Goal: Task Accomplishment & Management: Manage account settings

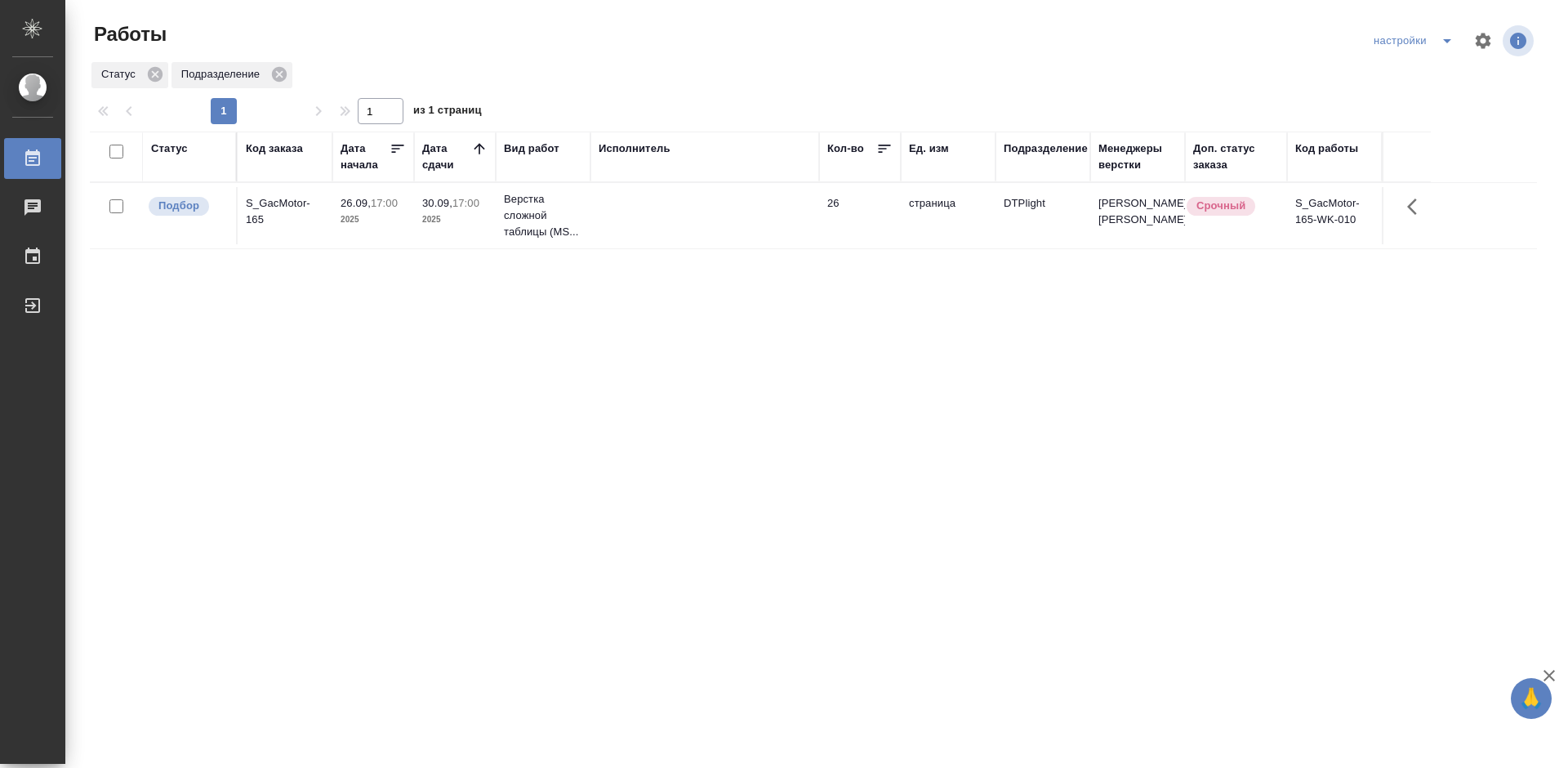
click at [411, 476] on div "Статус Код заказа Дата начала Дата сдачи Вид работ Исполнитель Кол-во Ед. изм П…" at bounding box center [813, 426] width 1447 height 588
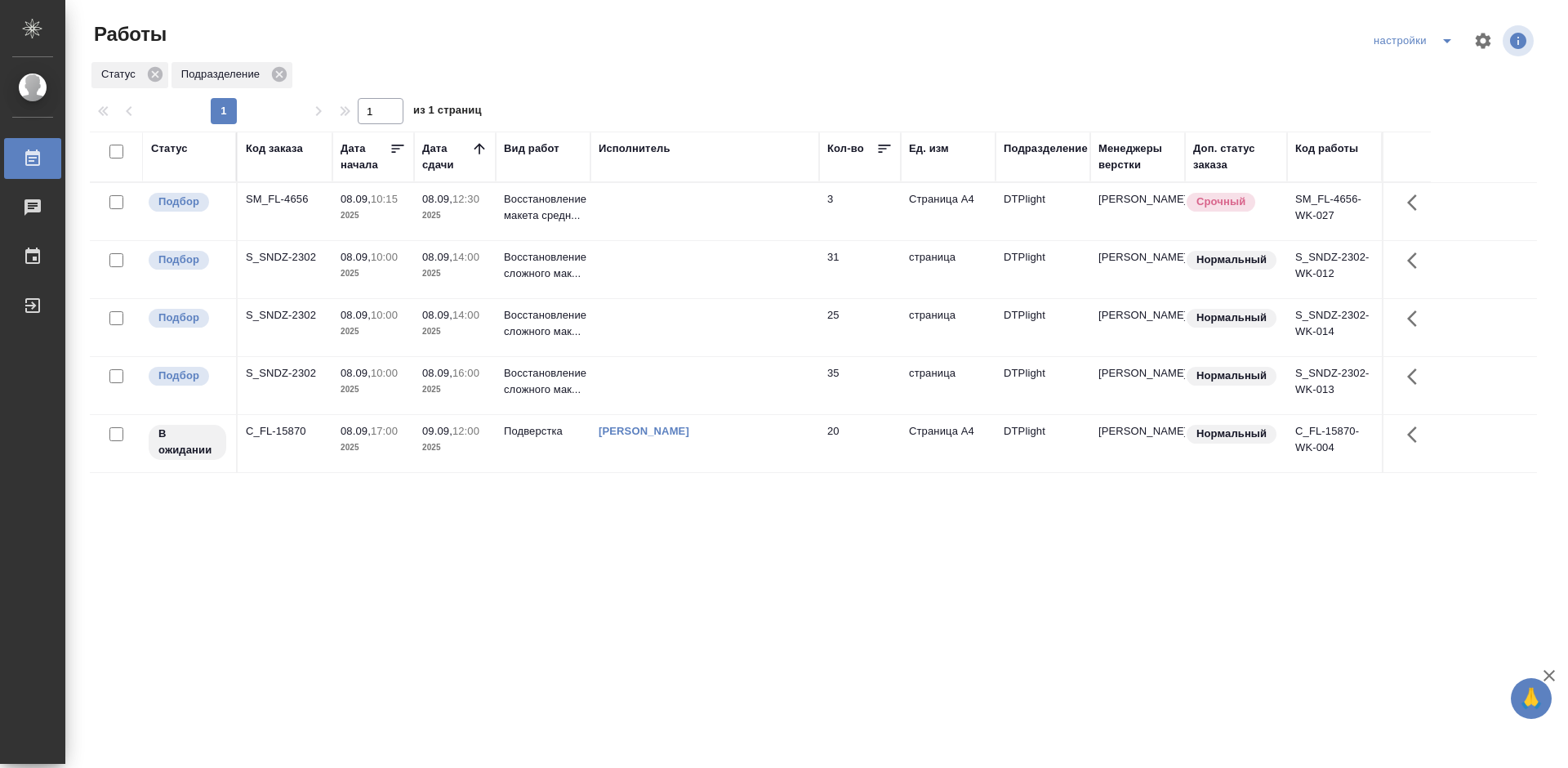
click at [365, 262] on p "08.09," at bounding box center [355, 258] width 30 height 13
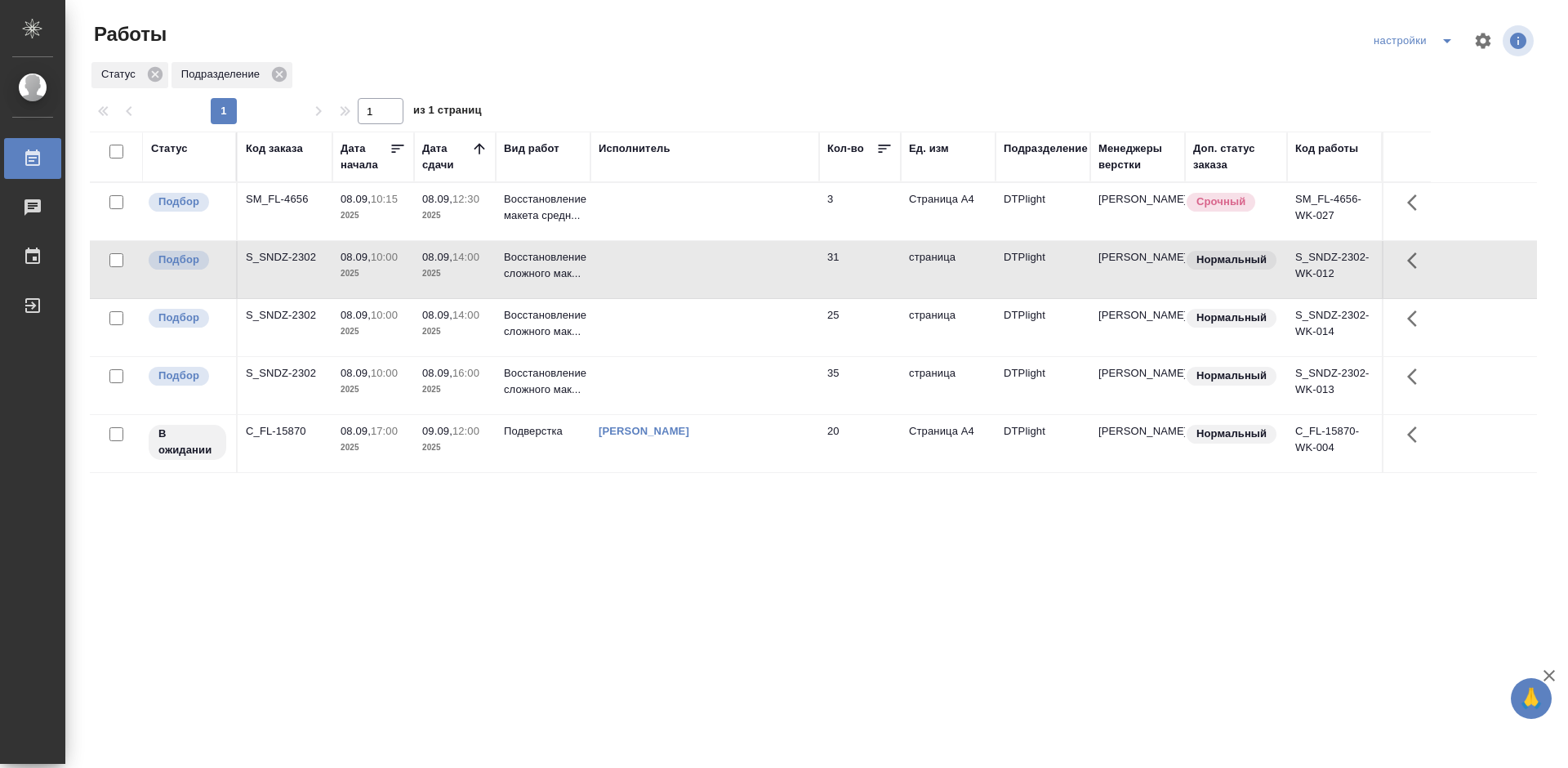
click at [284, 250] on div "S_SNDZ-2302" at bounding box center [285, 258] width 79 height 16
click at [285, 249] on div "S_SNDZ-2302" at bounding box center [285, 258] width 79 height 16
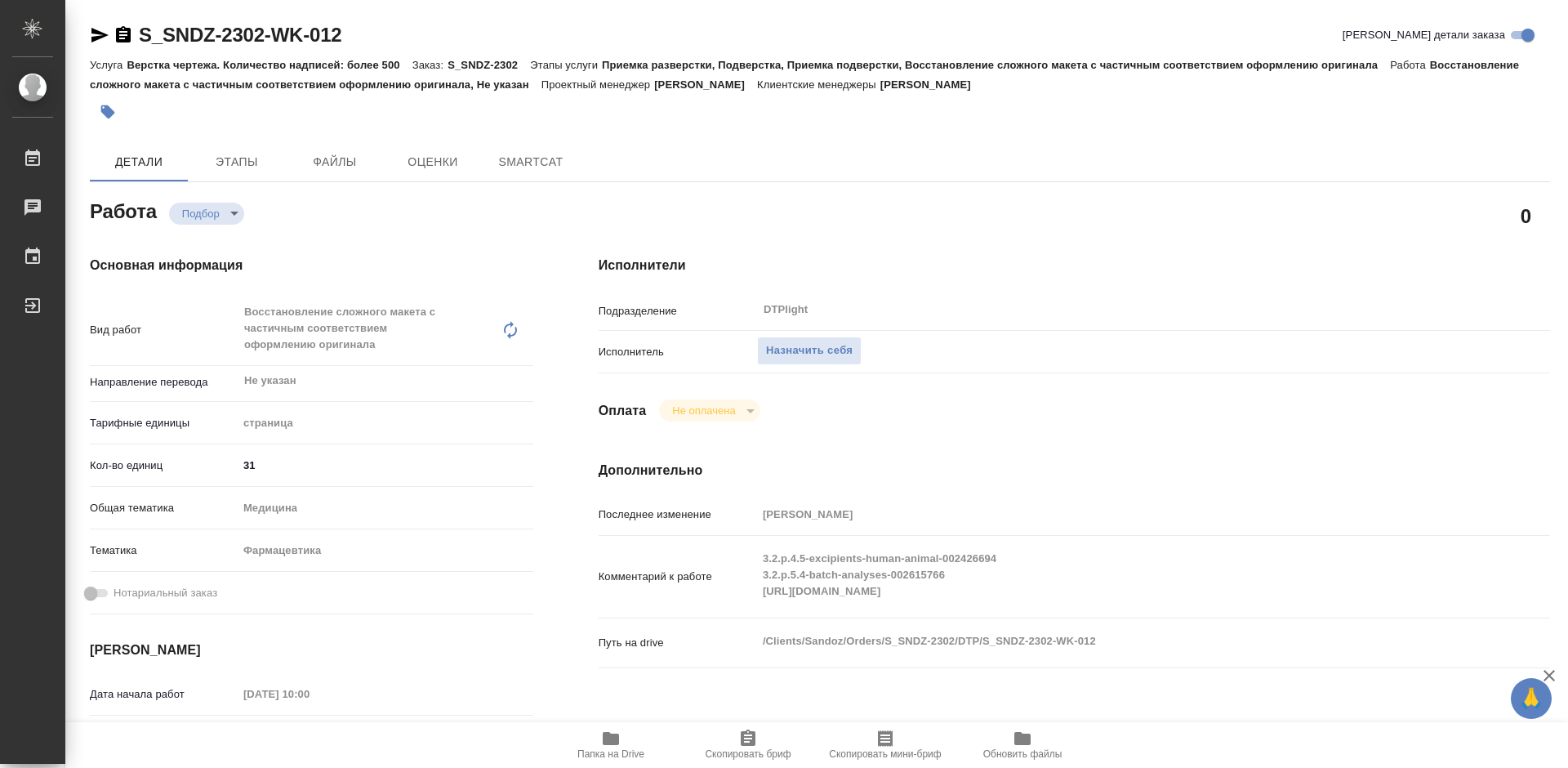
type textarea "x"
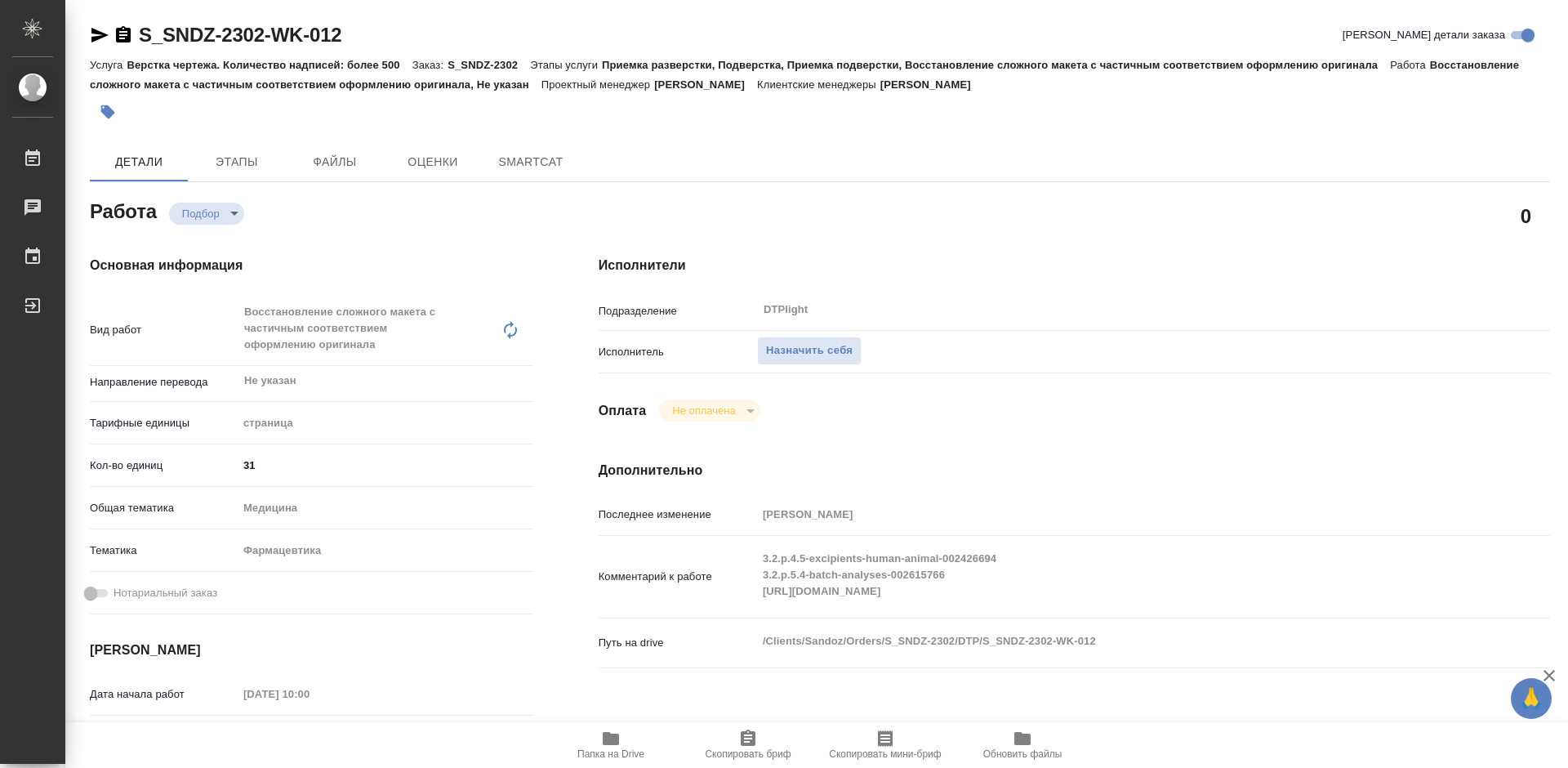
type textarea "x"
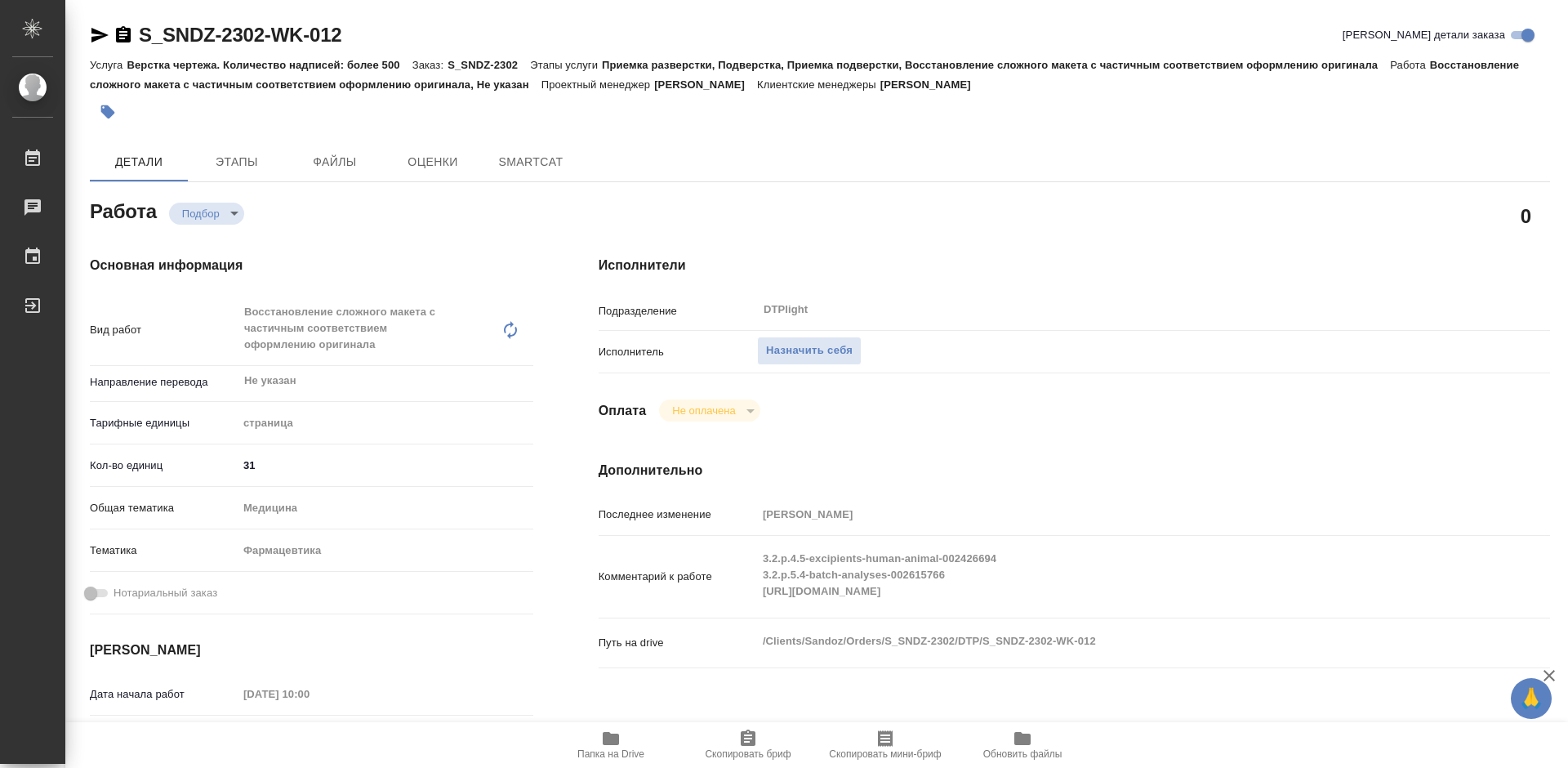
type textarea "x"
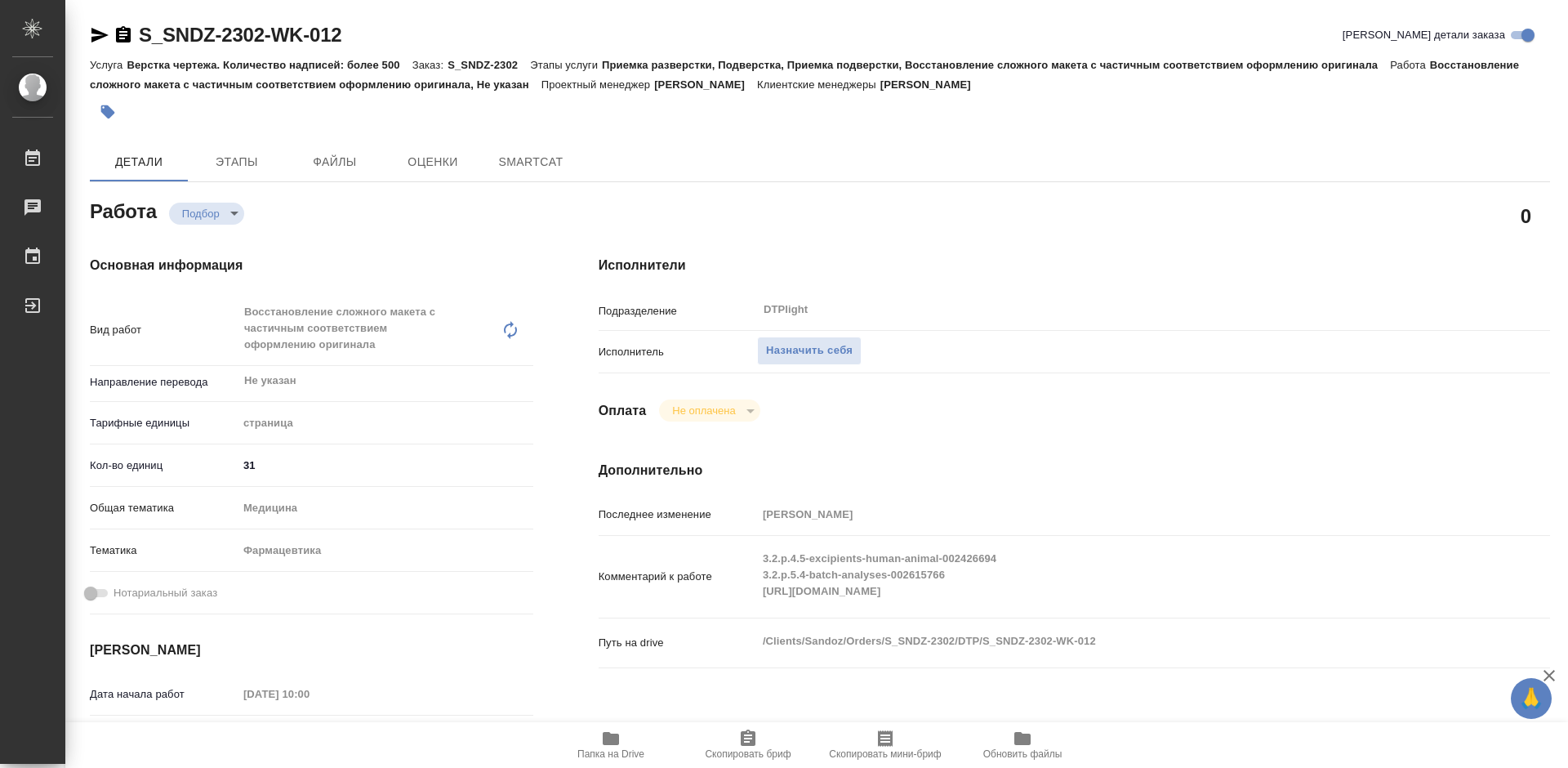
type textarea "x"
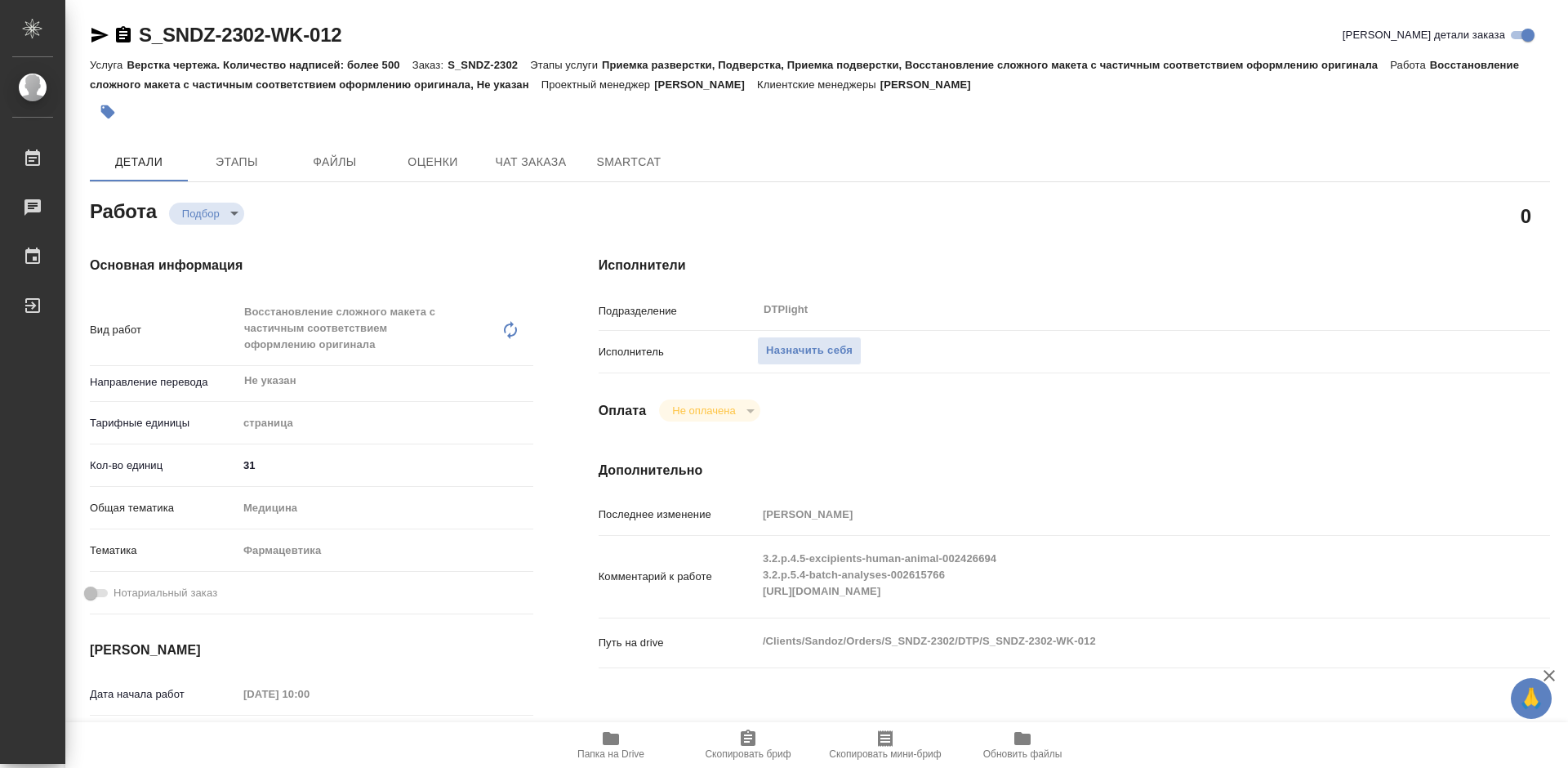
scroll to position [164, 0]
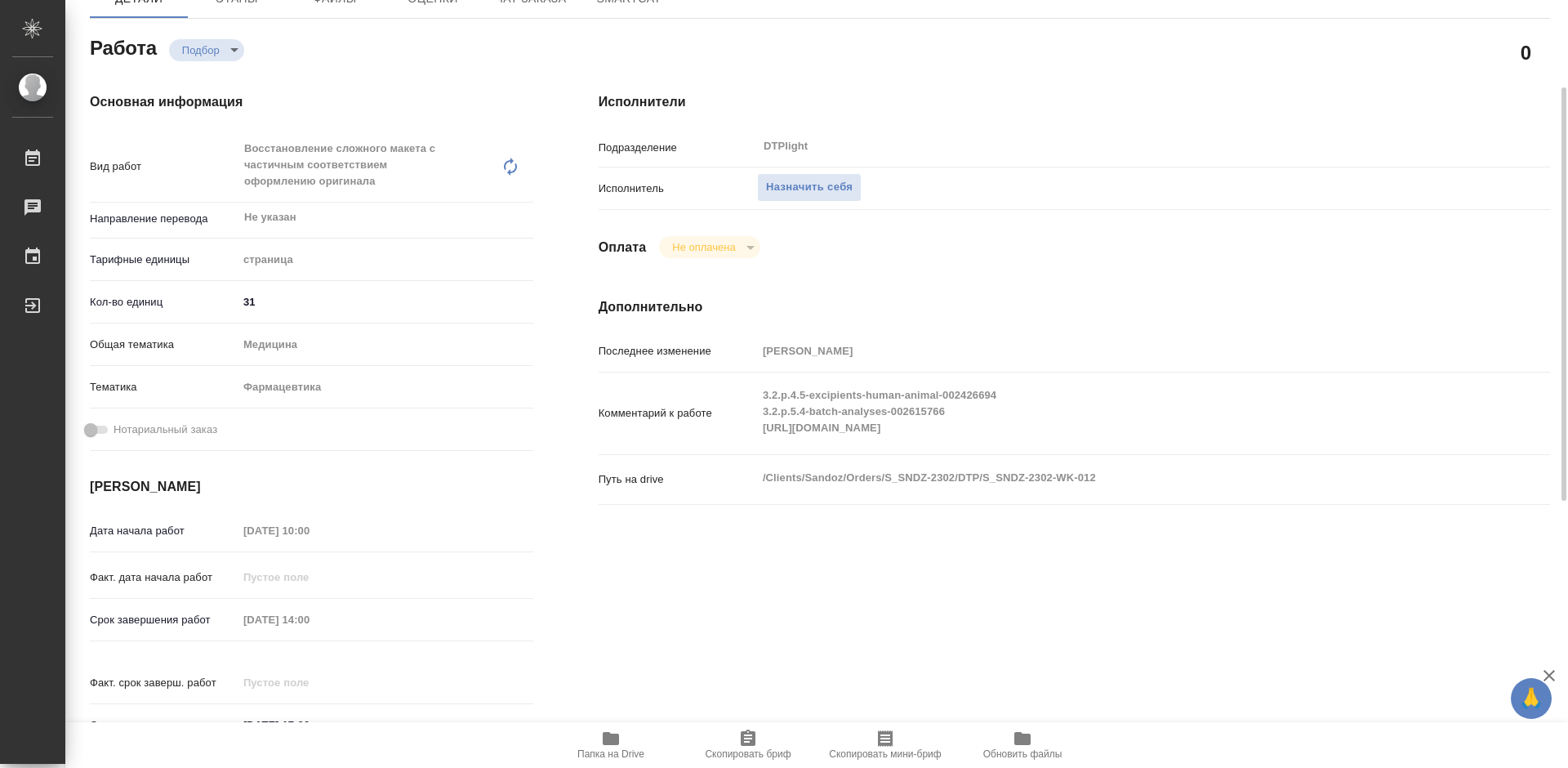
type textarea "x"
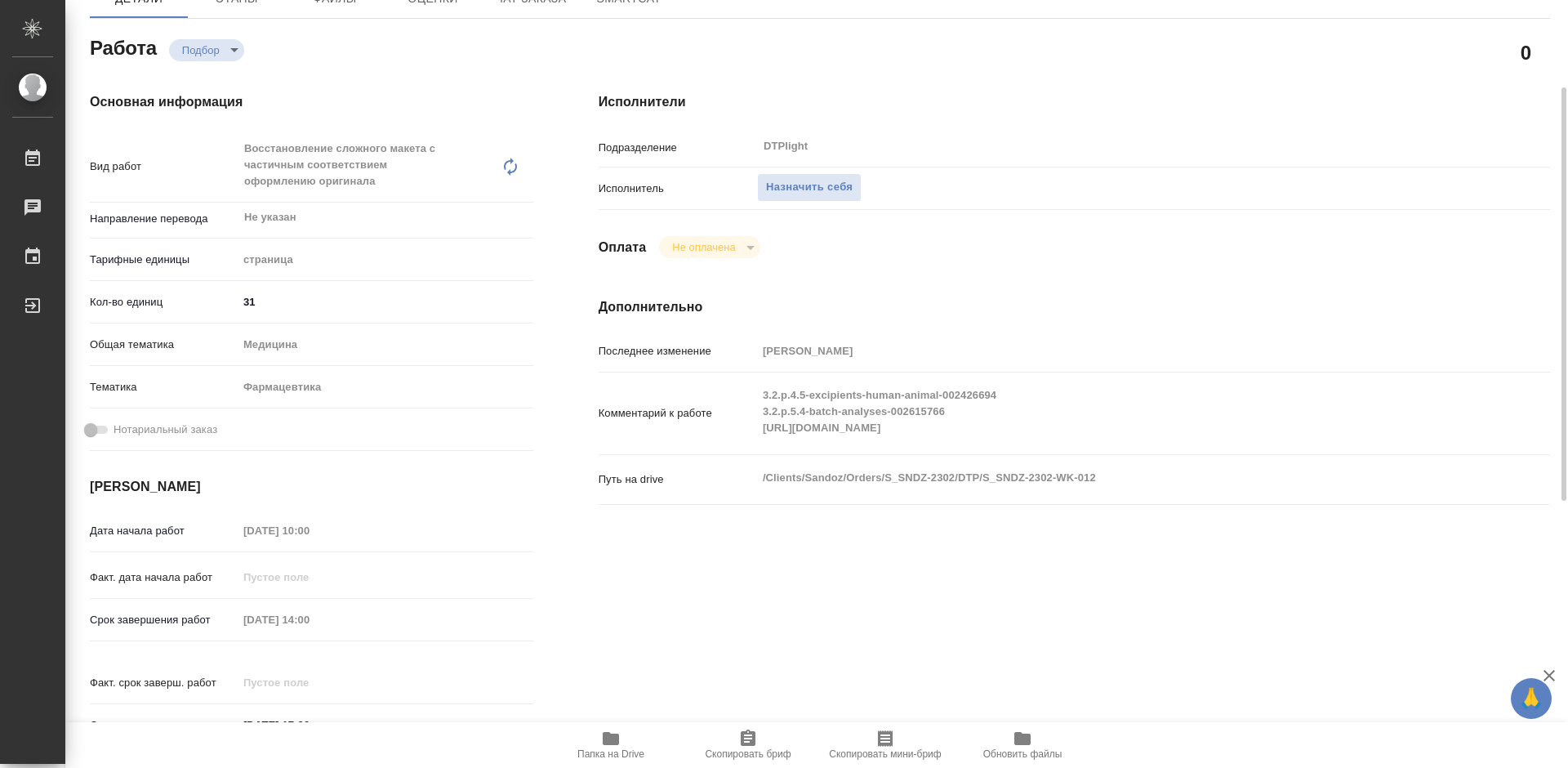
type textarea "x"
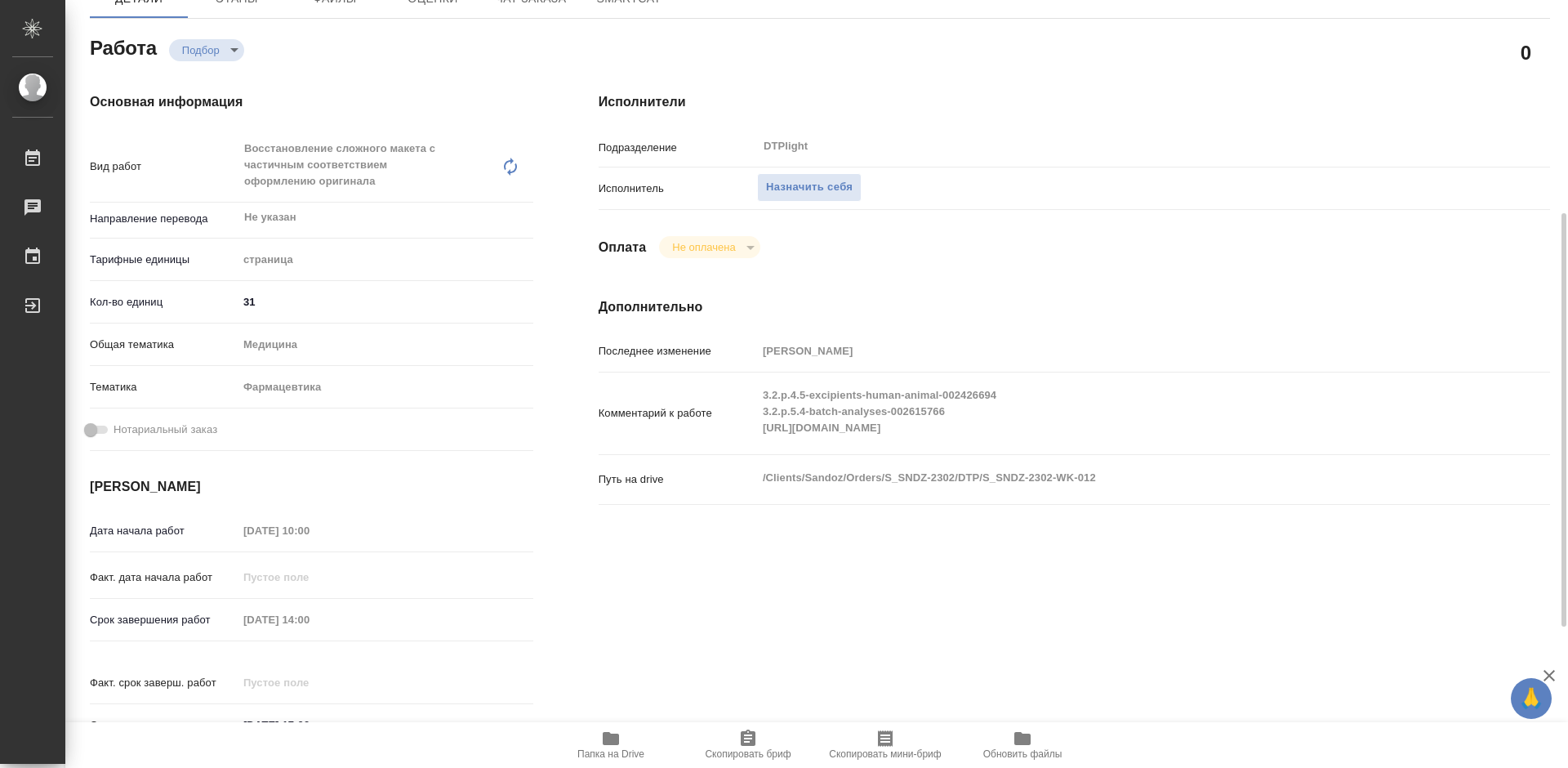
scroll to position [245, 0]
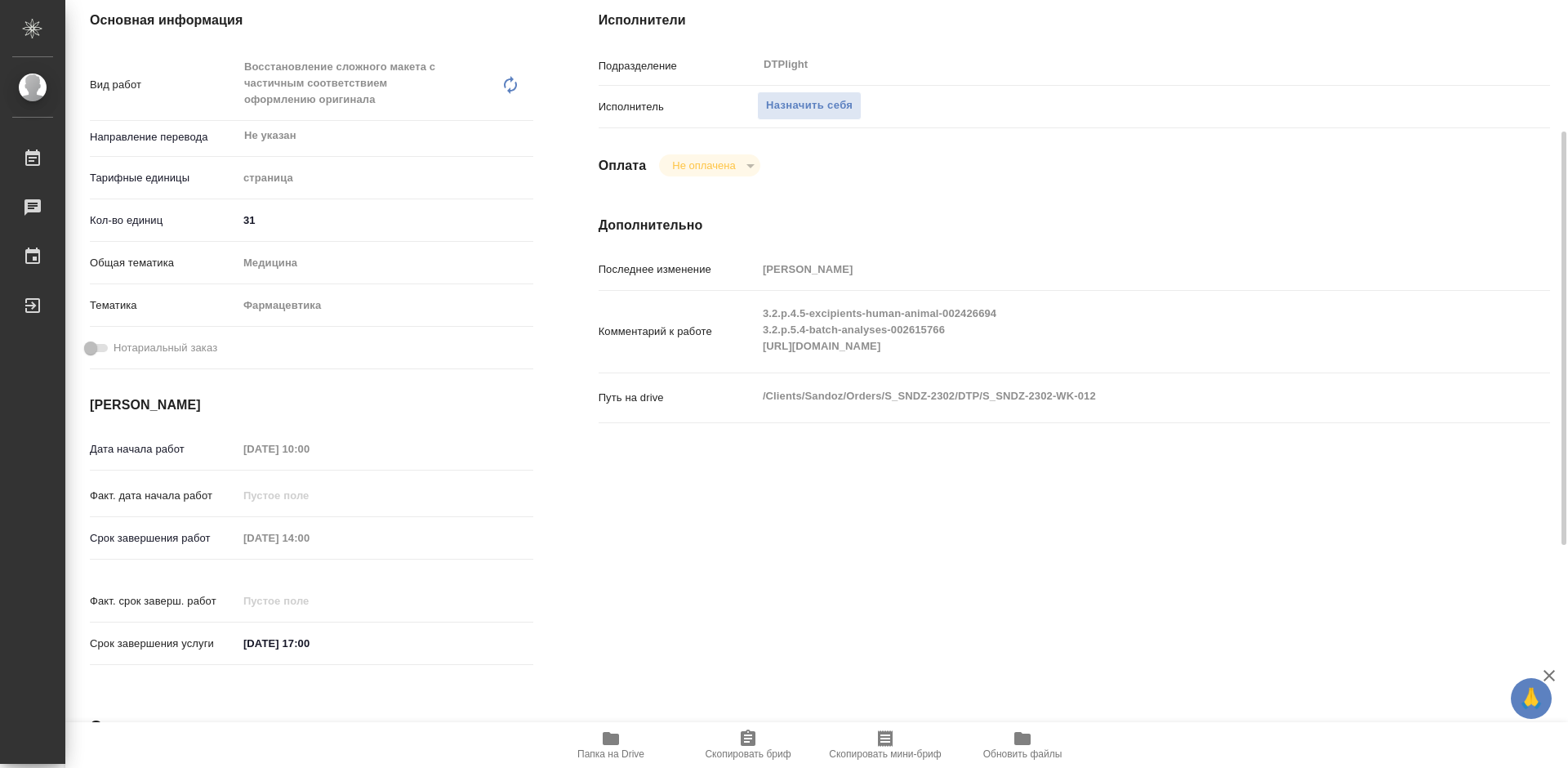
click at [607, 749] on span "Папка на Drive" at bounding box center [611, 754] width 67 height 12
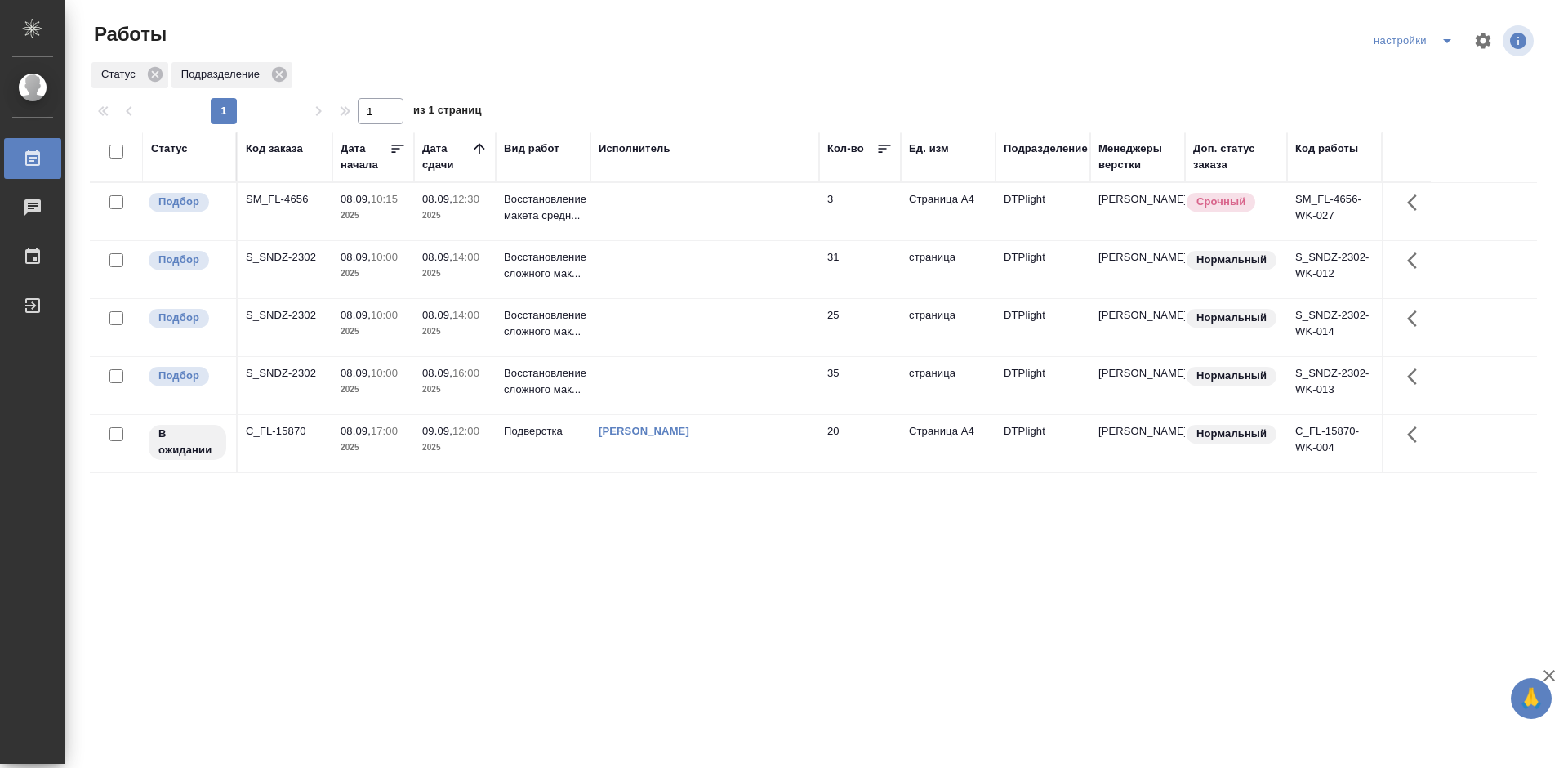
click at [639, 585] on div "Статус Код заказа Дата начала Дата сдачи Вид работ Исполнитель Кол-во Ед. изм П…" at bounding box center [813, 426] width 1447 height 588
click at [283, 371] on div "S_SNDZ-2302" at bounding box center [285, 373] width 79 height 16
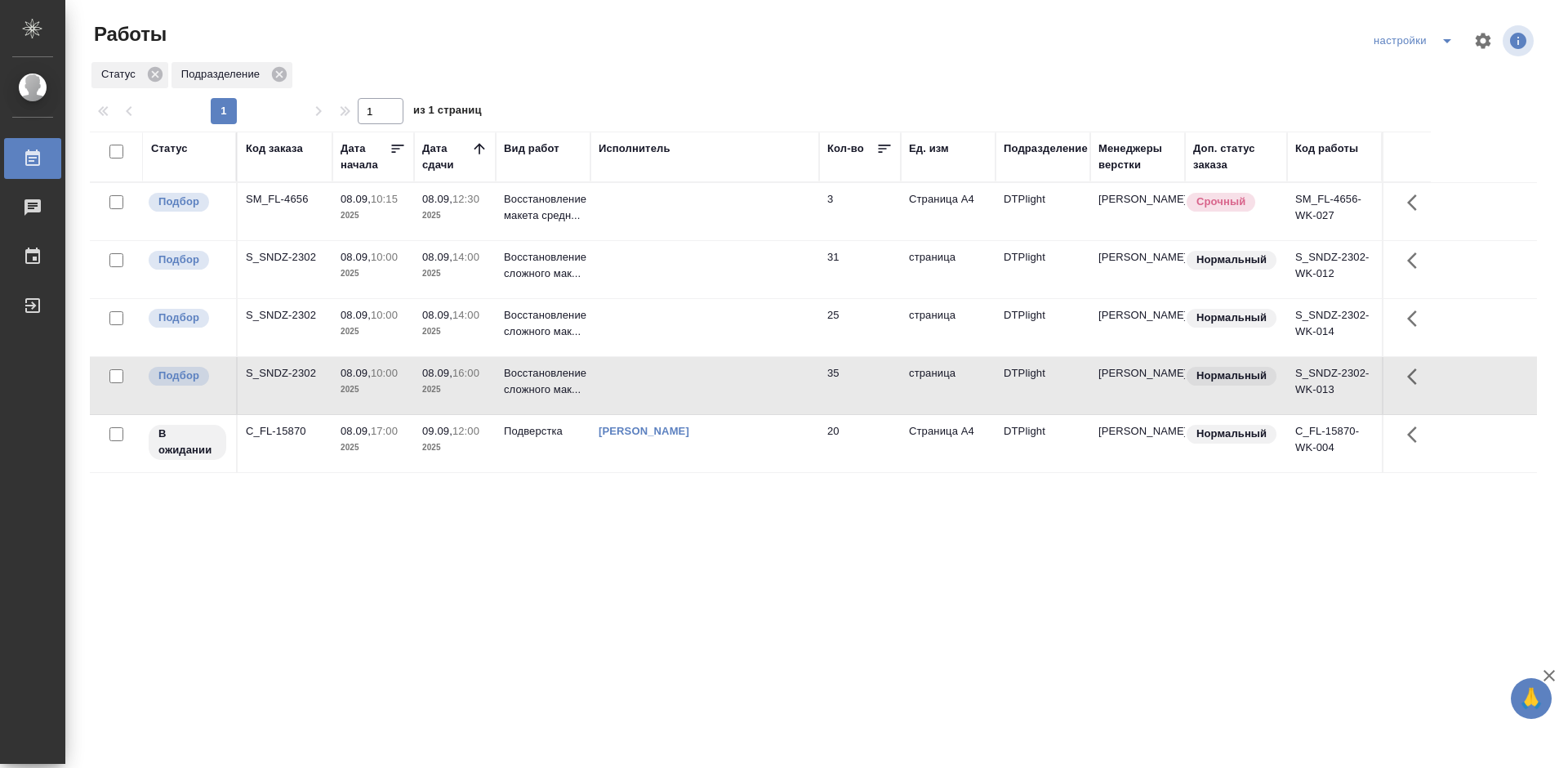
click at [283, 371] on div "S_SNDZ-2302" at bounding box center [285, 373] width 79 height 16
click at [277, 260] on div "S_SNDZ-2302" at bounding box center [285, 258] width 79 height 16
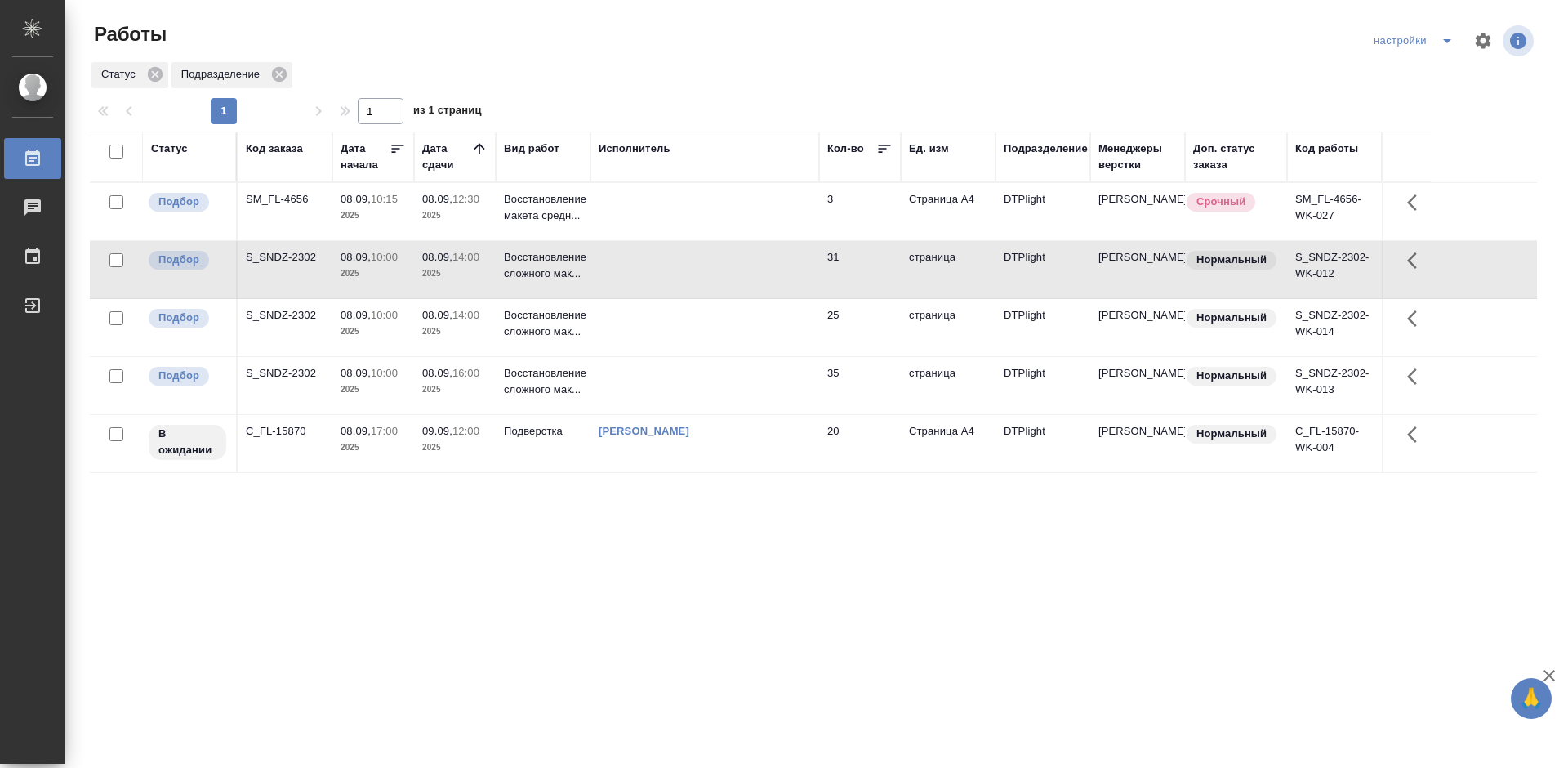
click at [299, 253] on div "S_SNDZ-2302" at bounding box center [285, 258] width 79 height 16
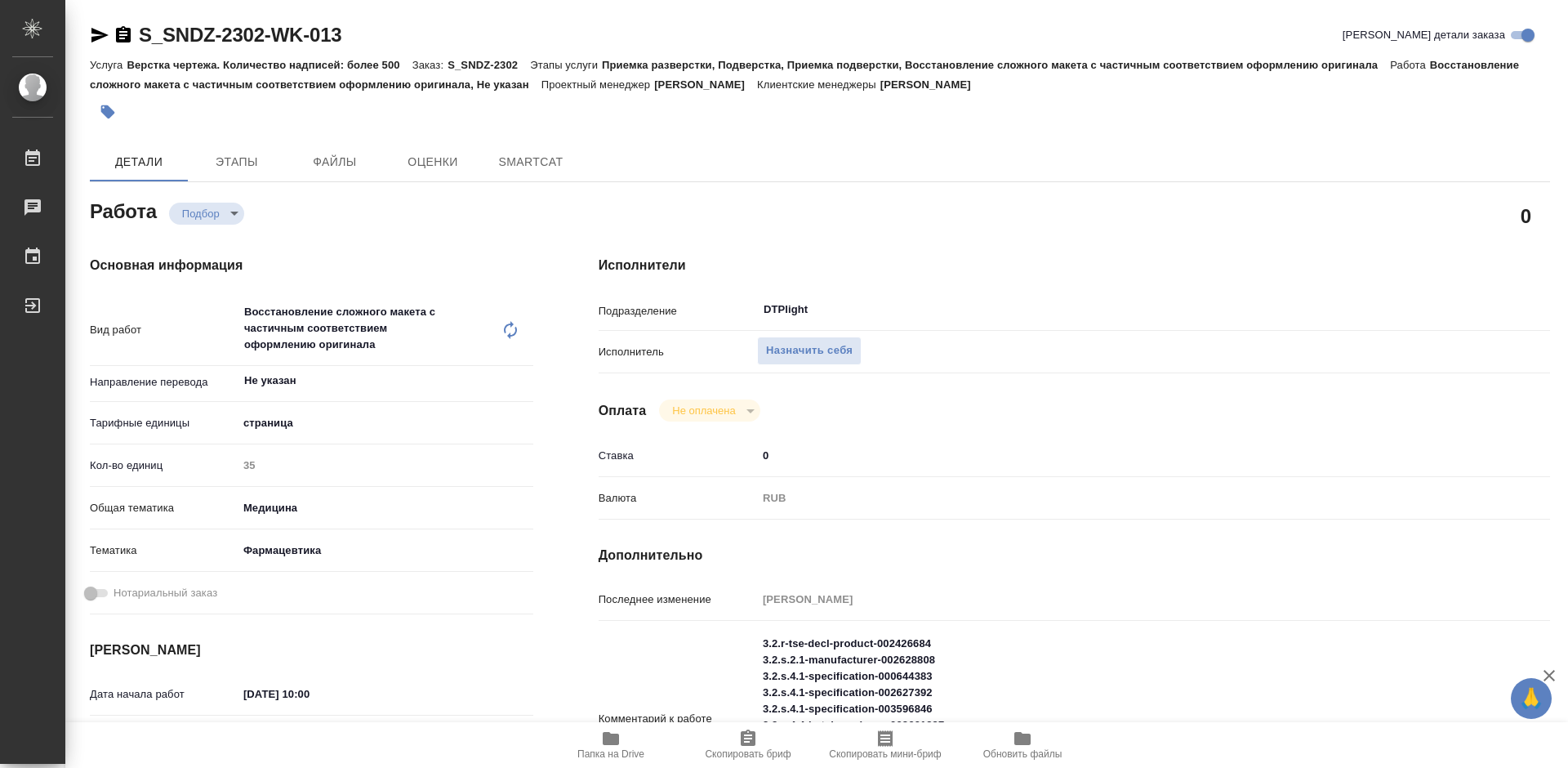
type textarea "x"
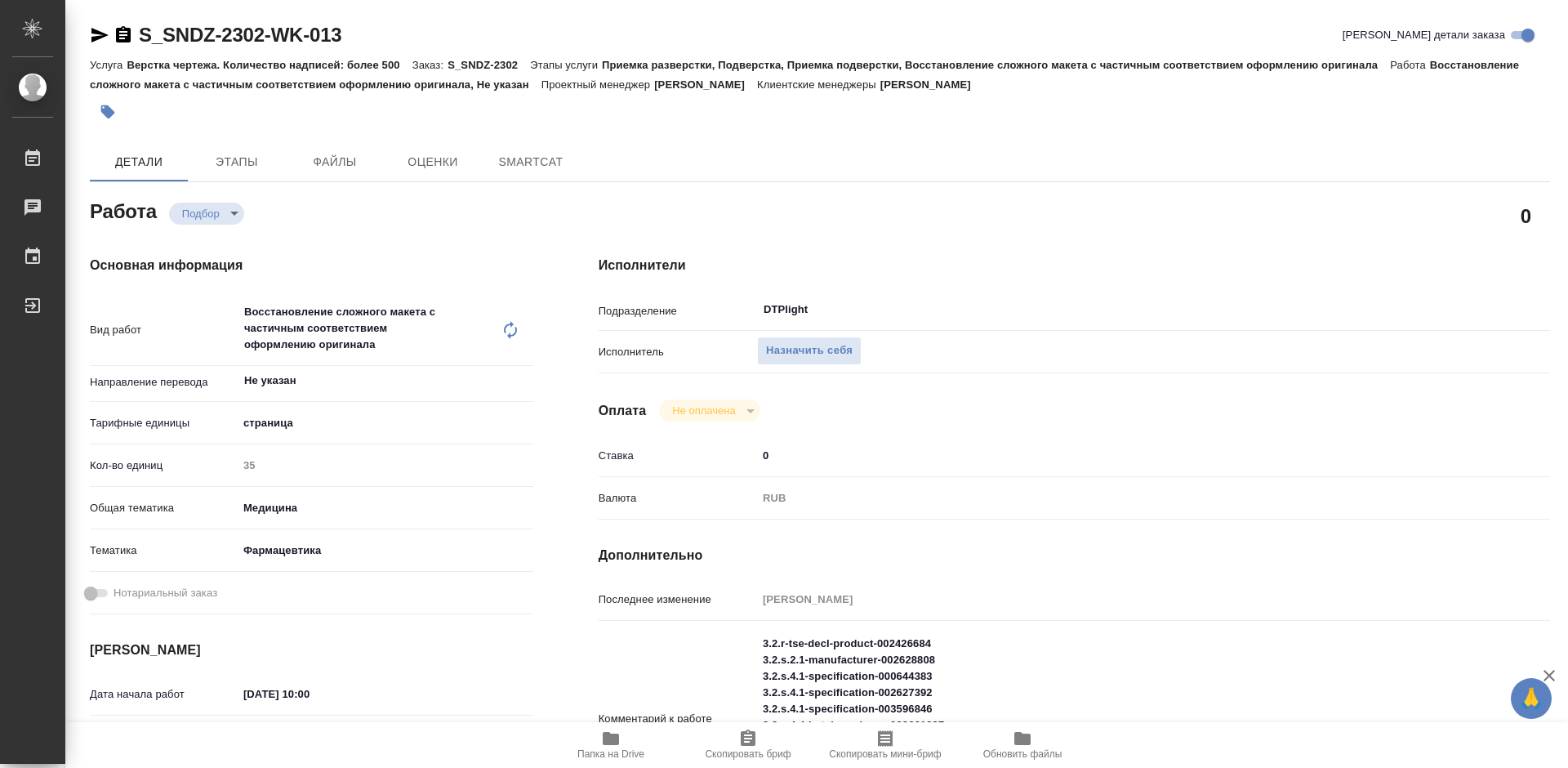
type textarea "x"
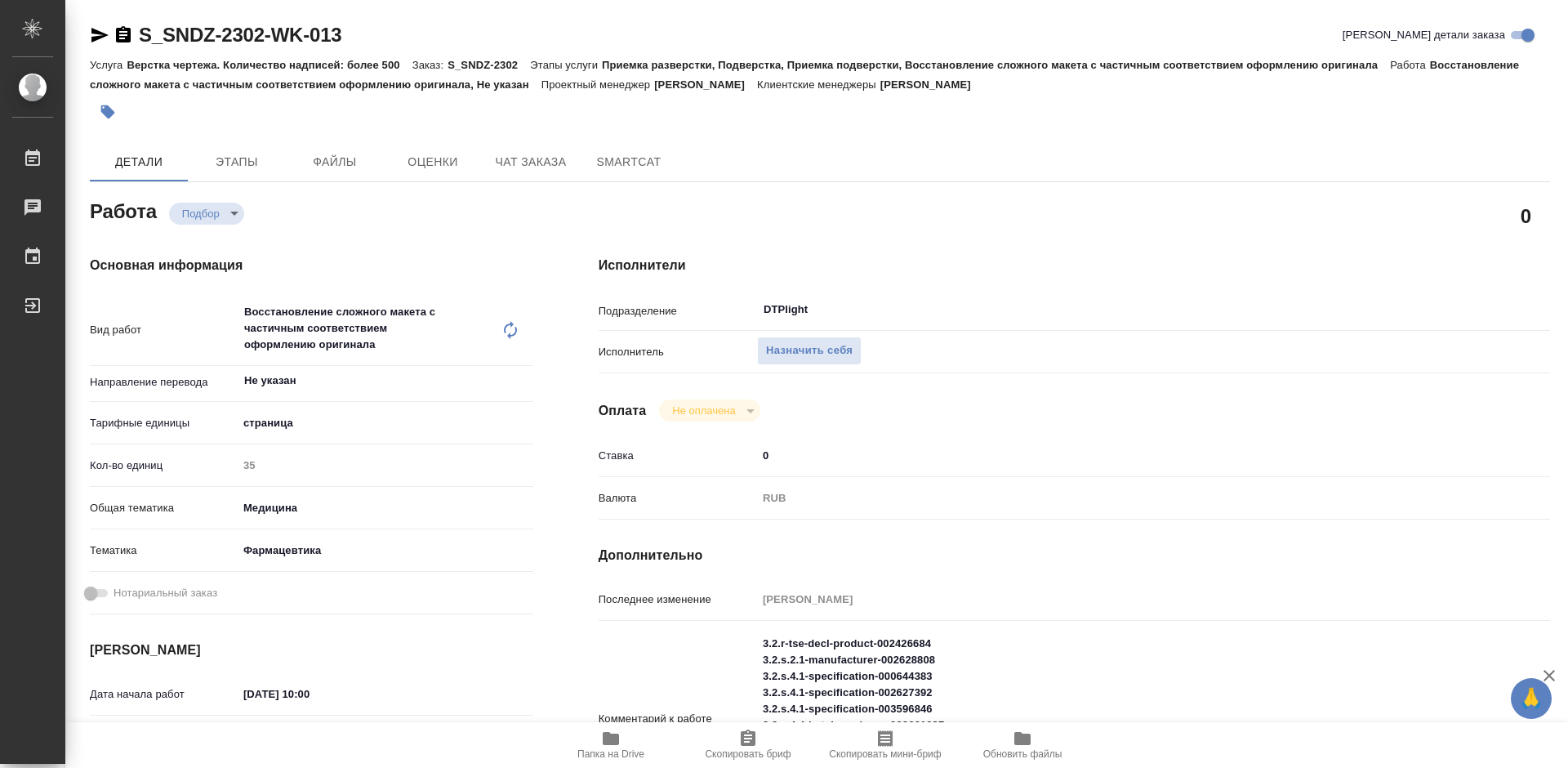
type textarea "x"
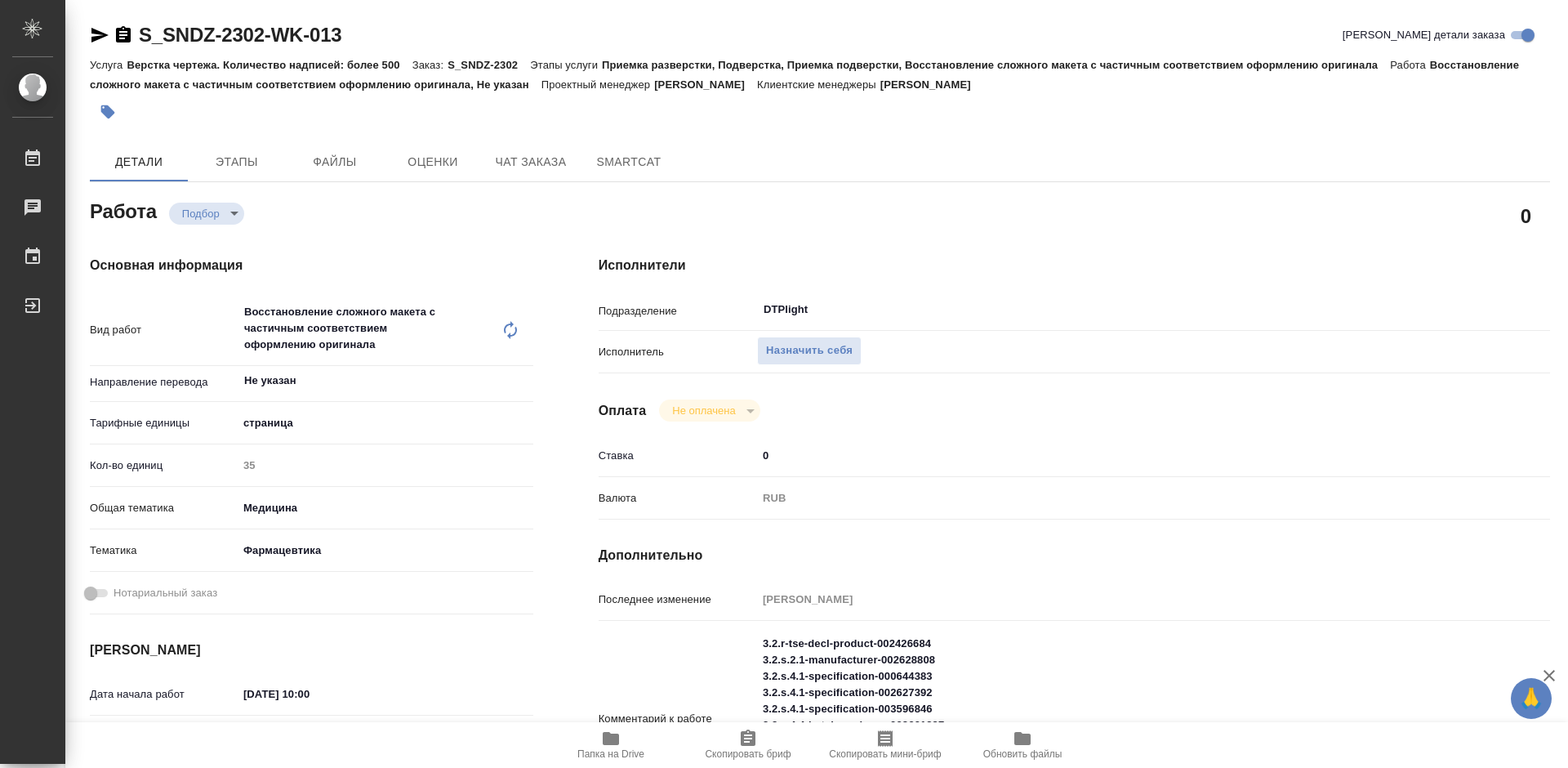
scroll to position [327, 0]
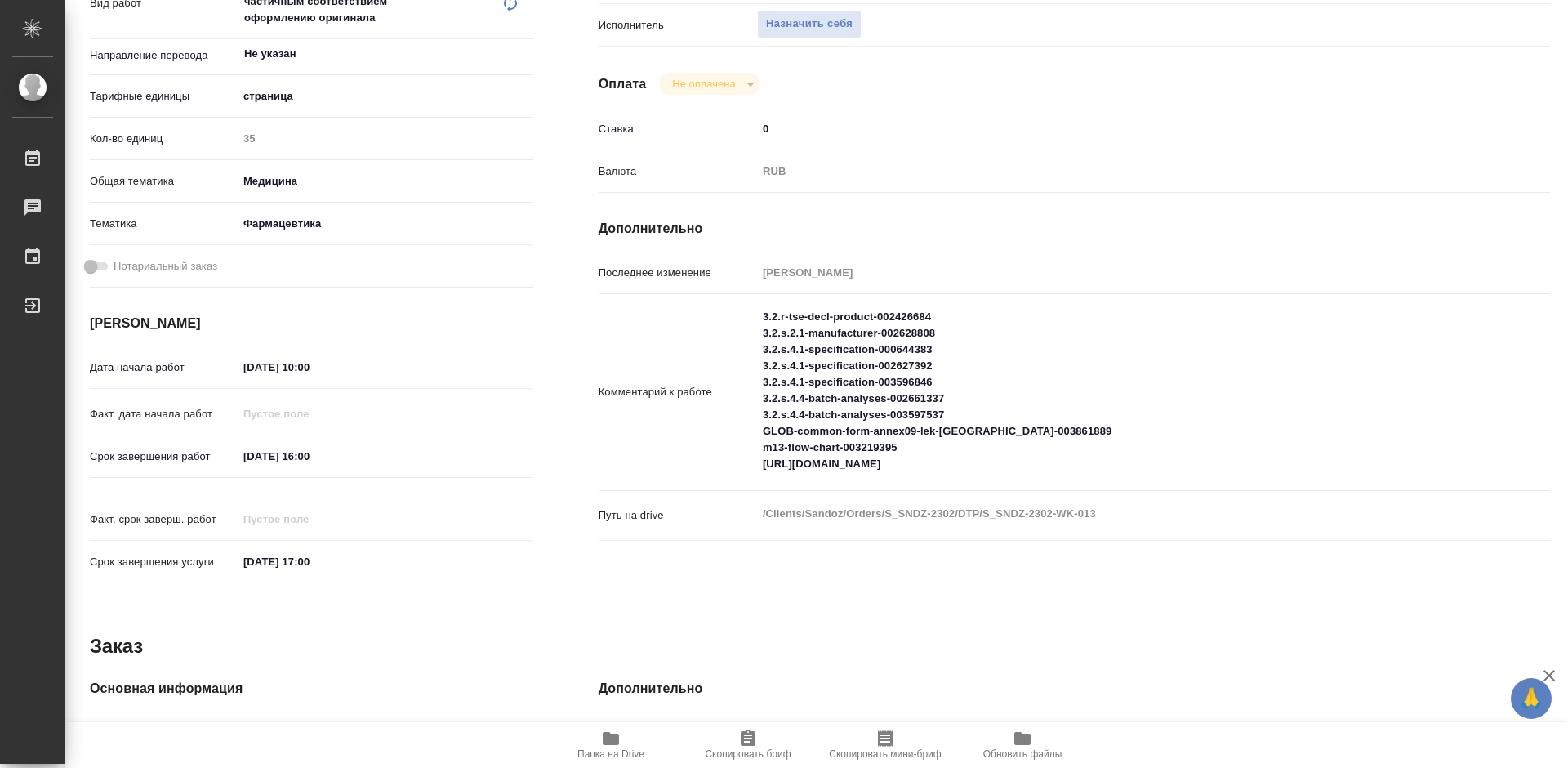
type textarea "x"
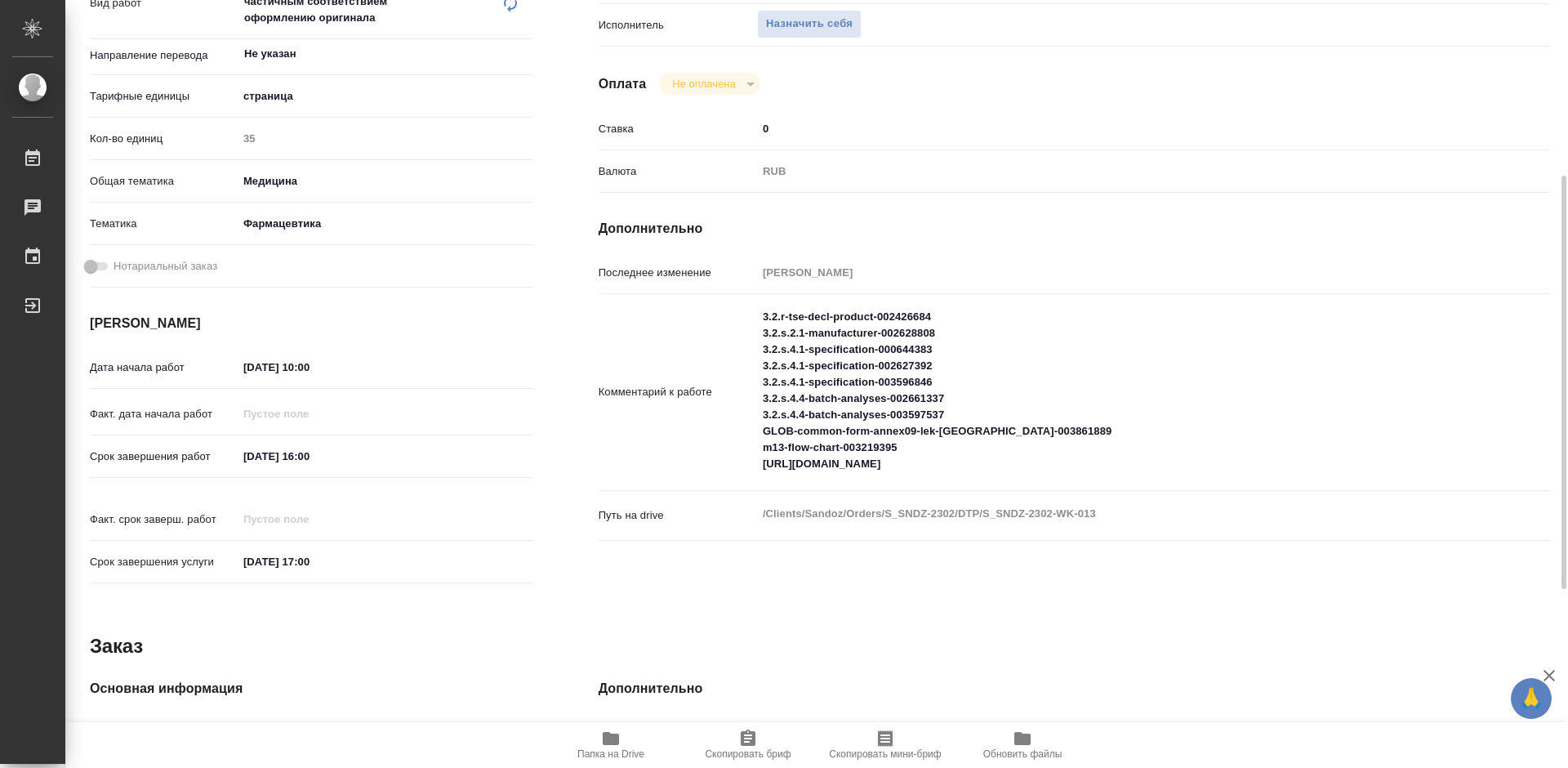
type textarea "x"
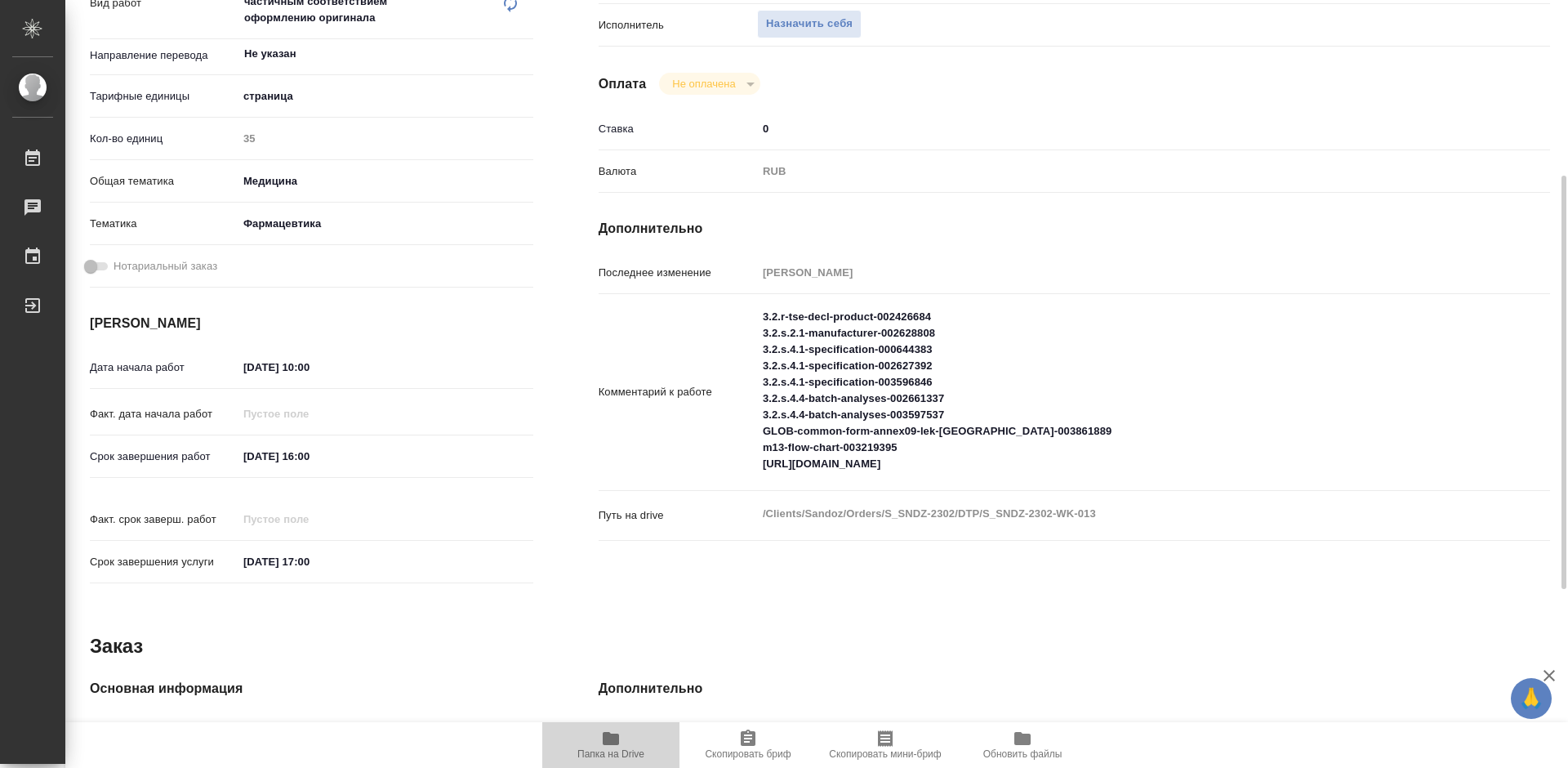
click at [630, 751] on span "Папка на Drive" at bounding box center [611, 754] width 67 height 12
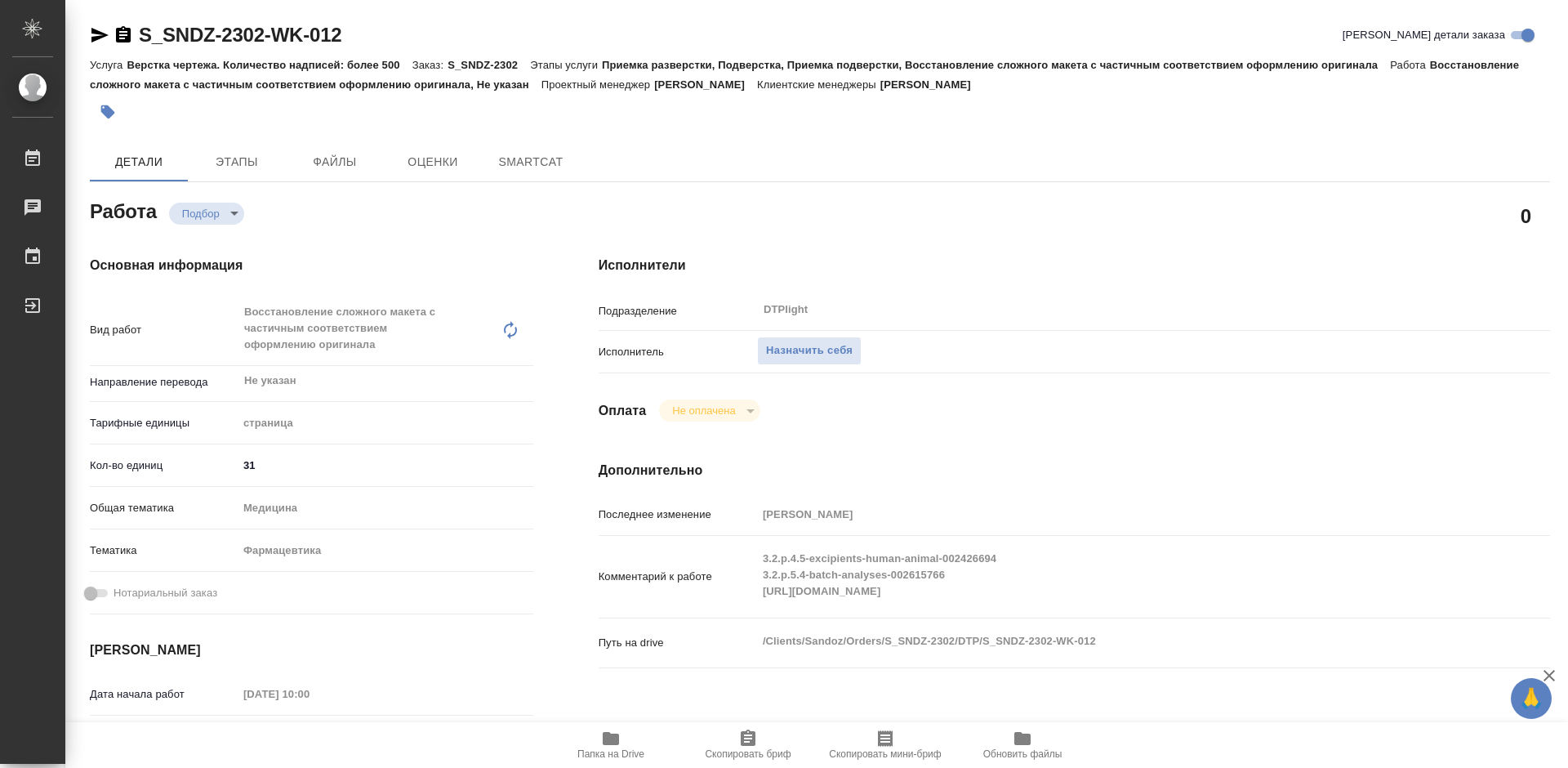
type textarea "x"
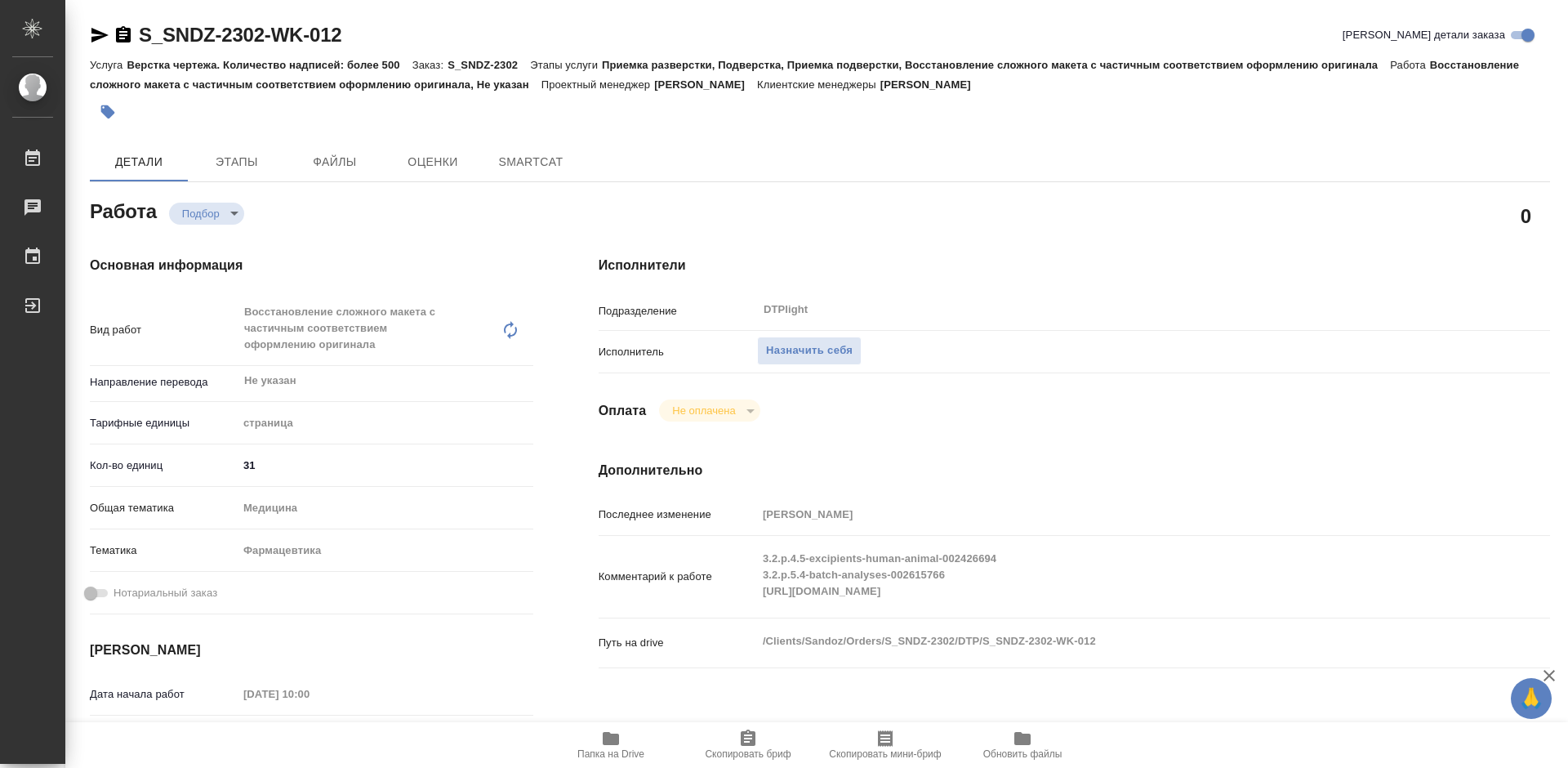
type textarea "x"
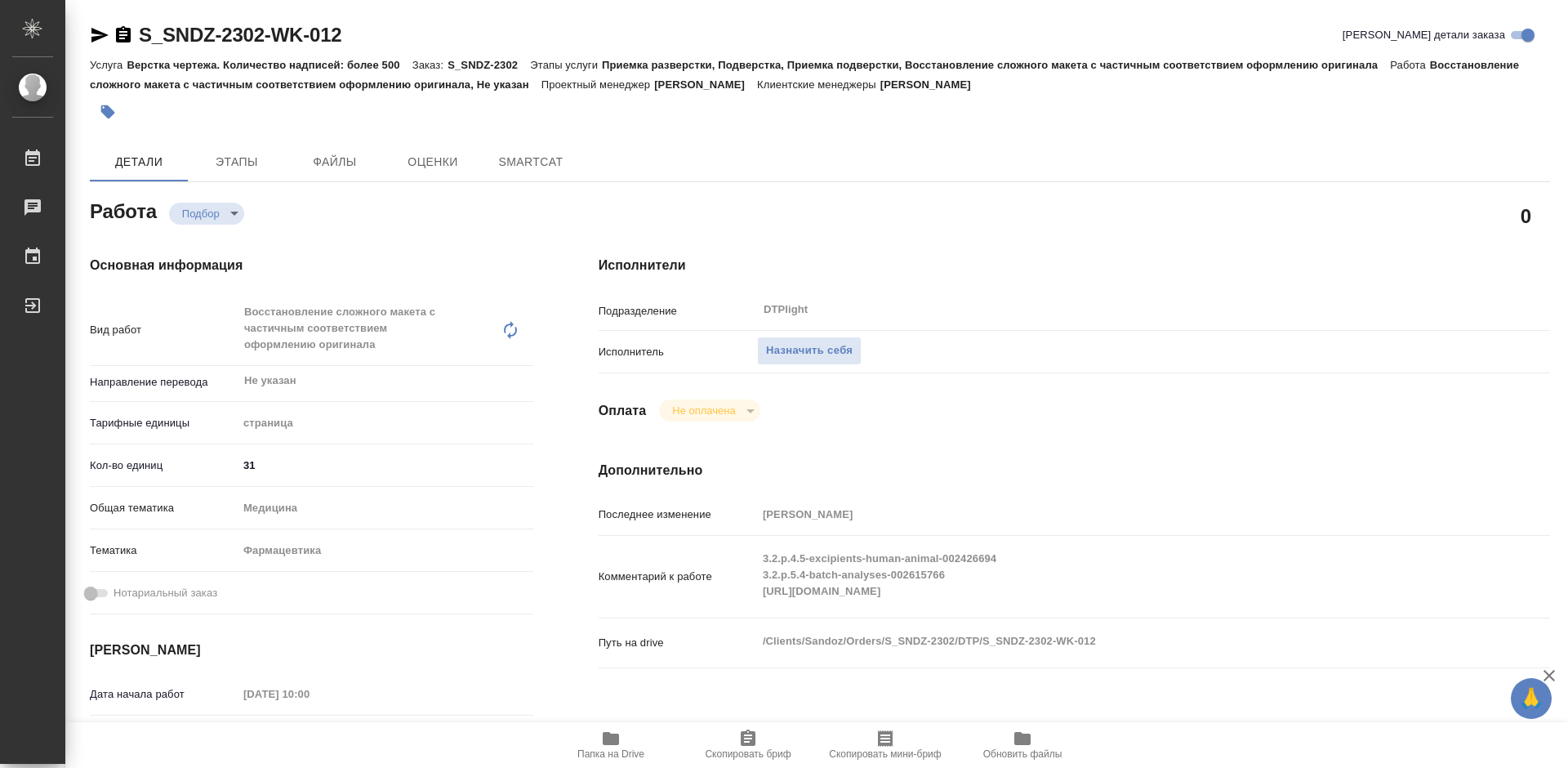
type textarea "x"
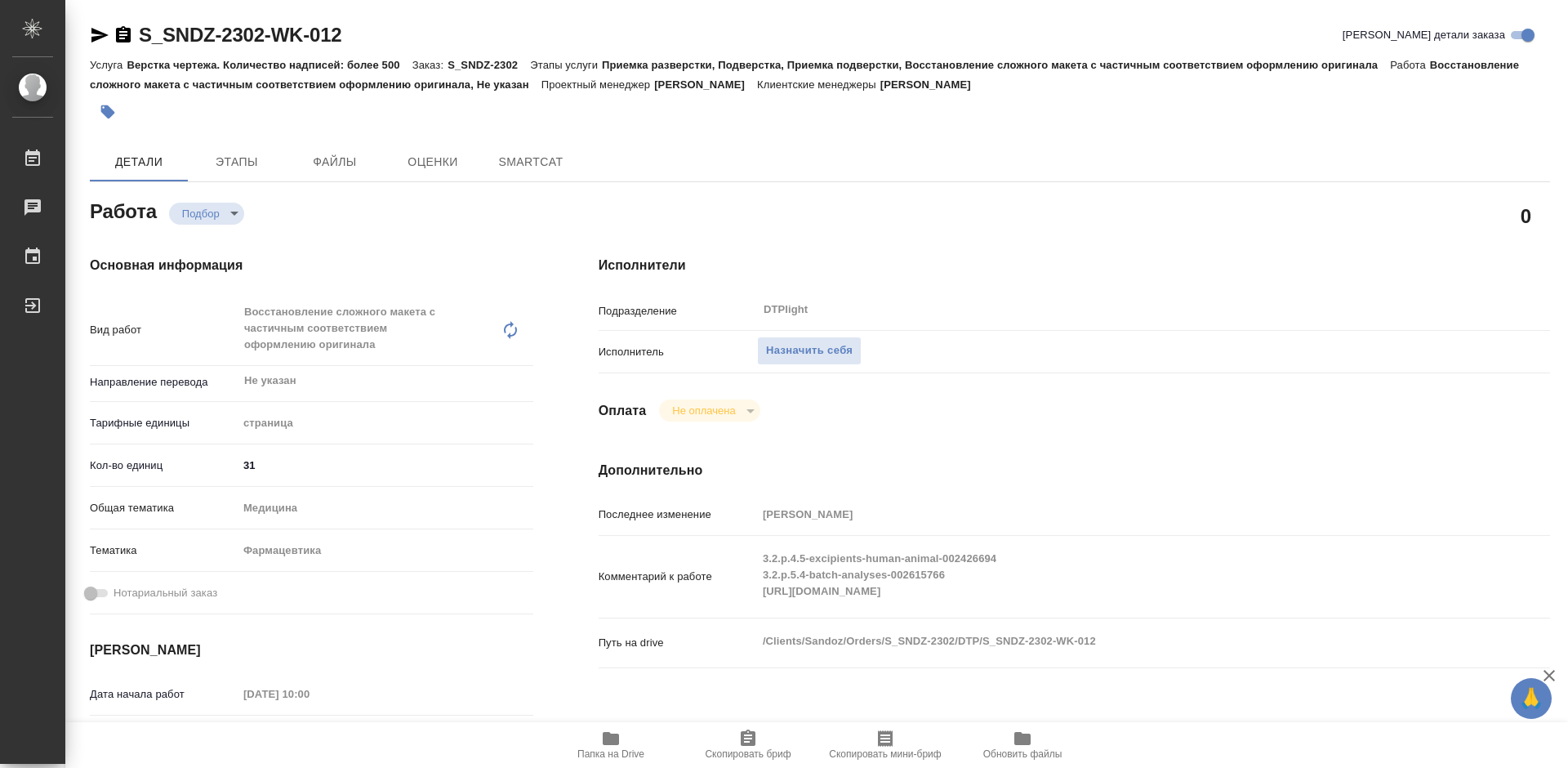
type textarea "x"
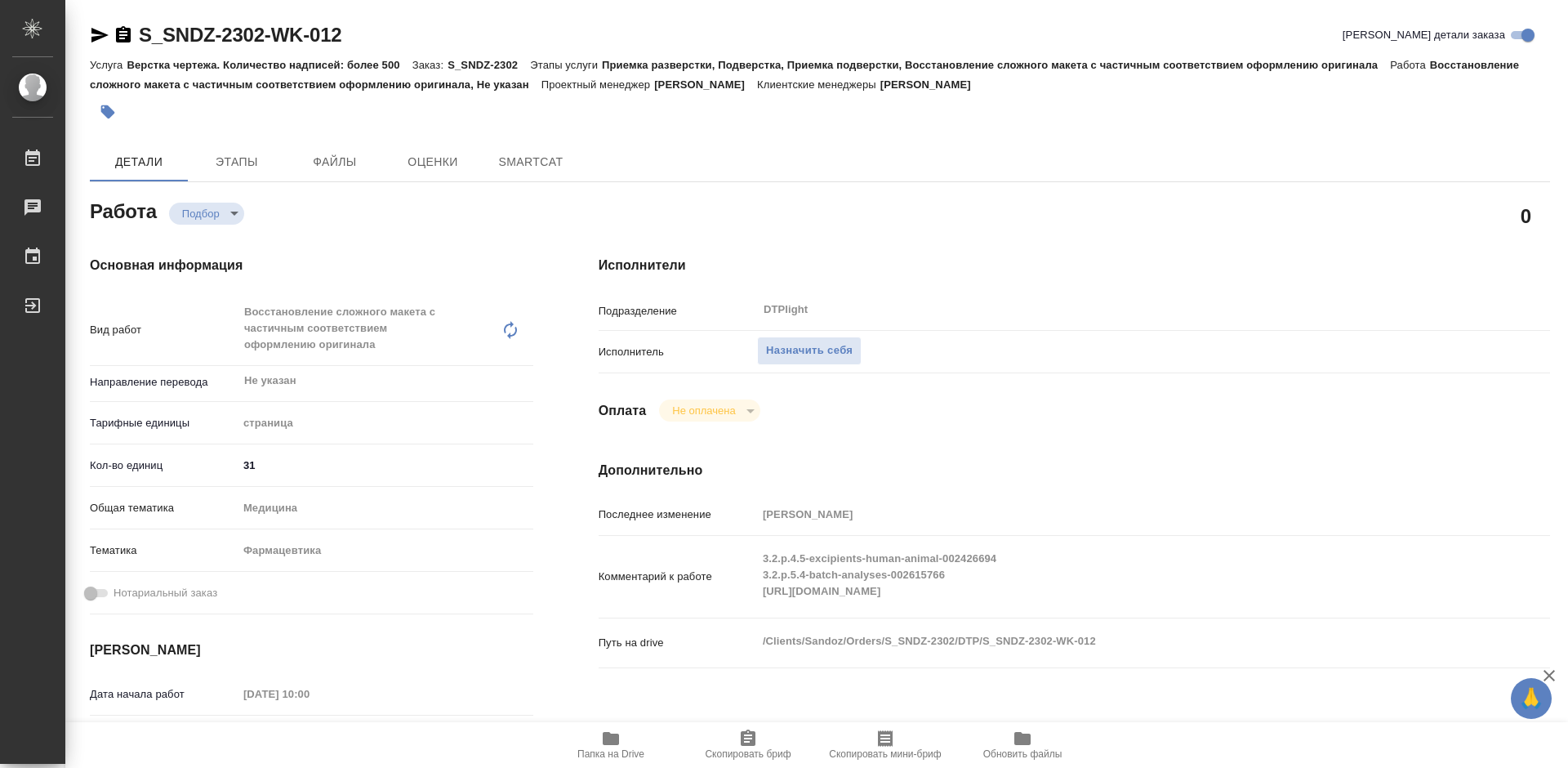
type textarea "x"
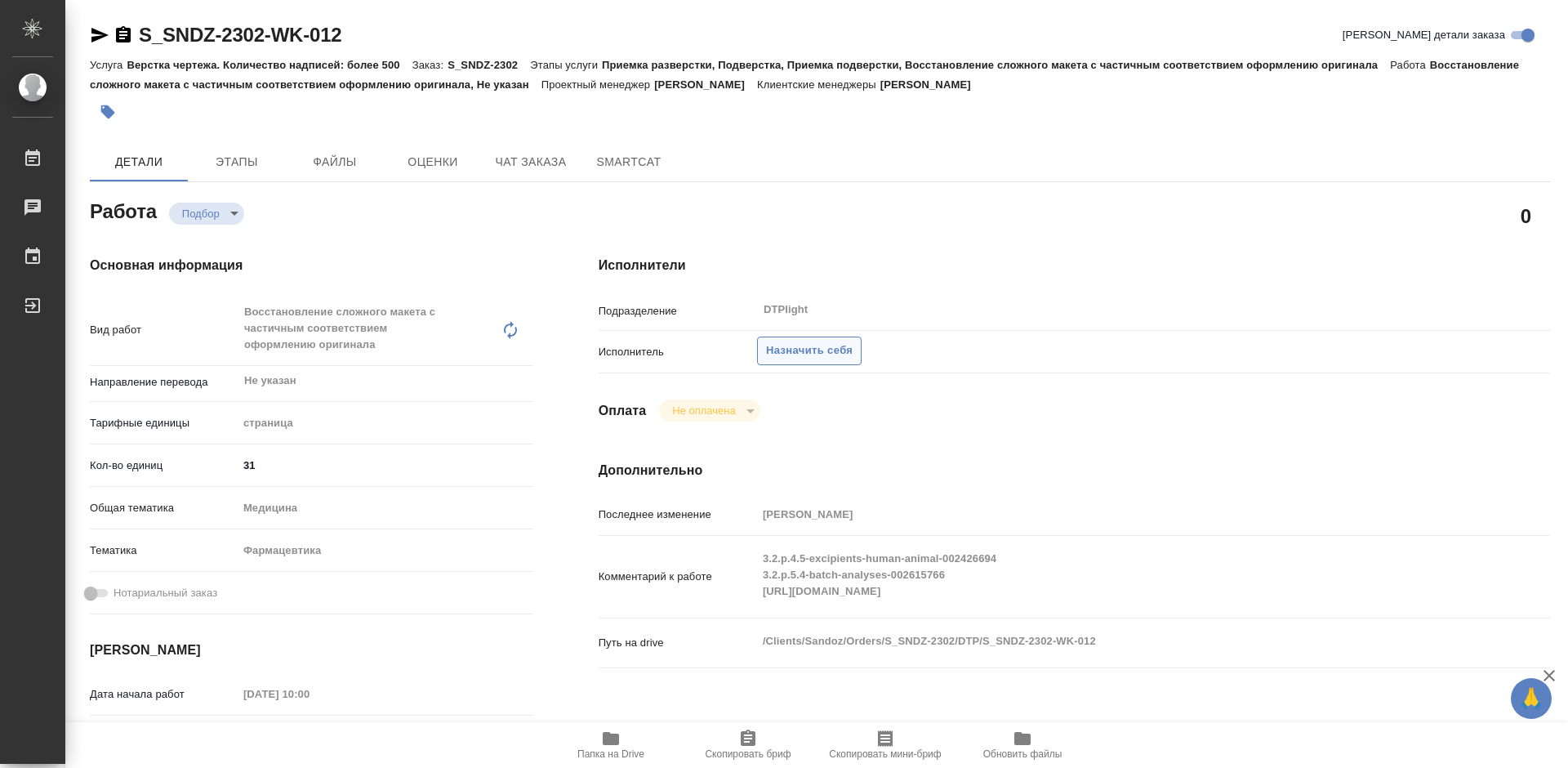
type textarea "x"
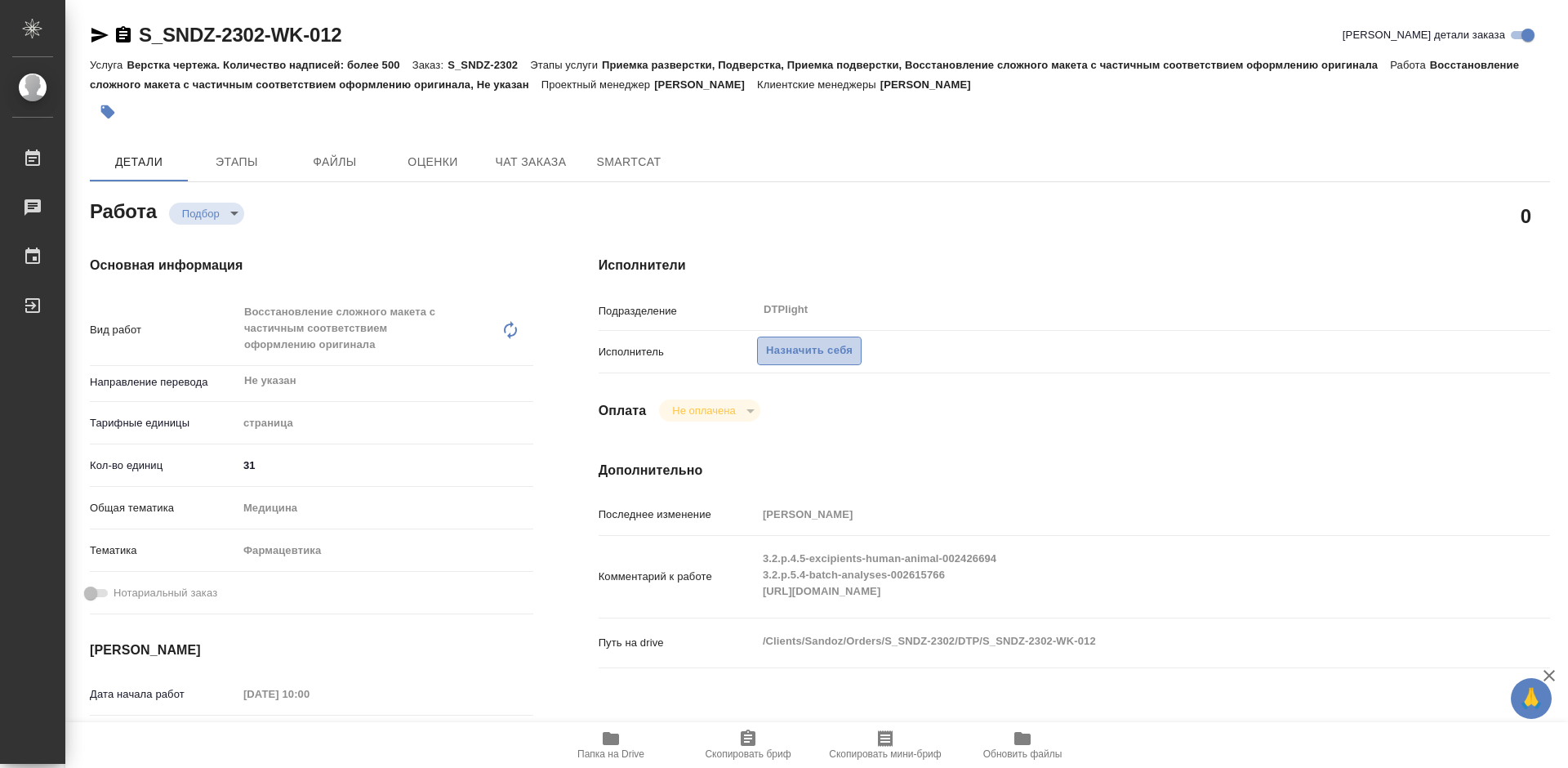
click at [815, 351] on span "Назначить себя" at bounding box center [809, 351] width 87 height 19
type textarea "x"
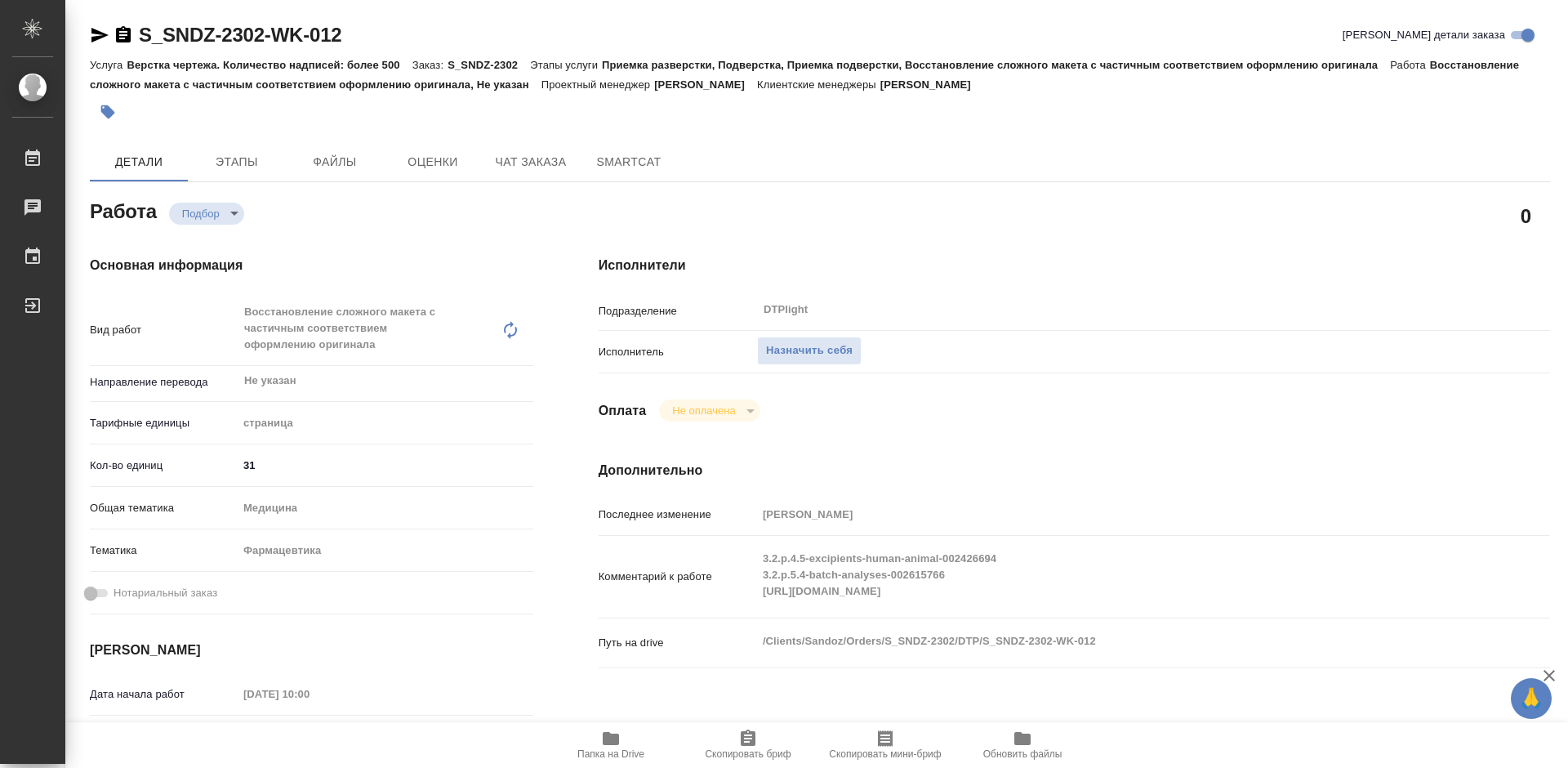
type textarea "x"
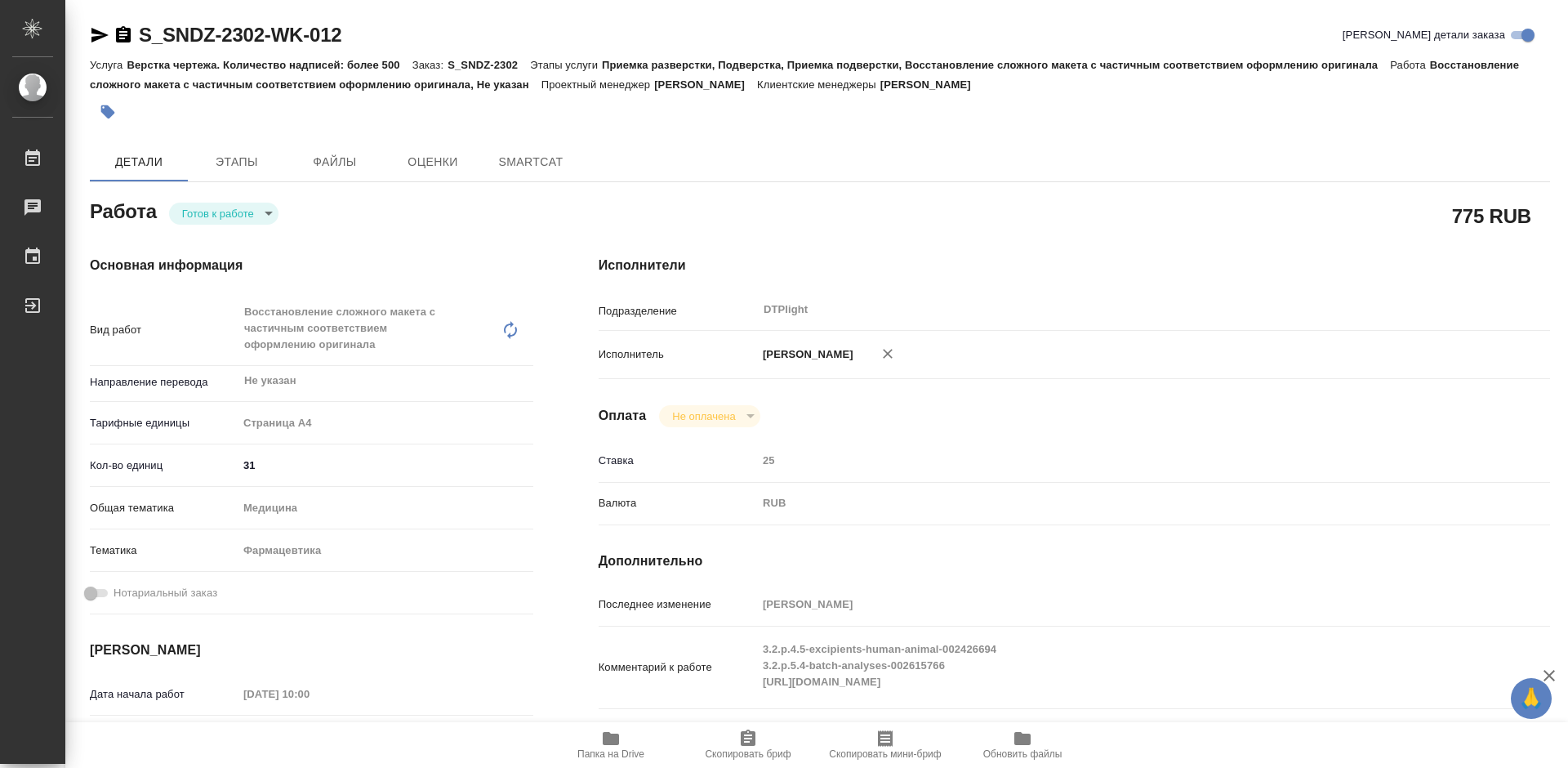
type textarea "x"
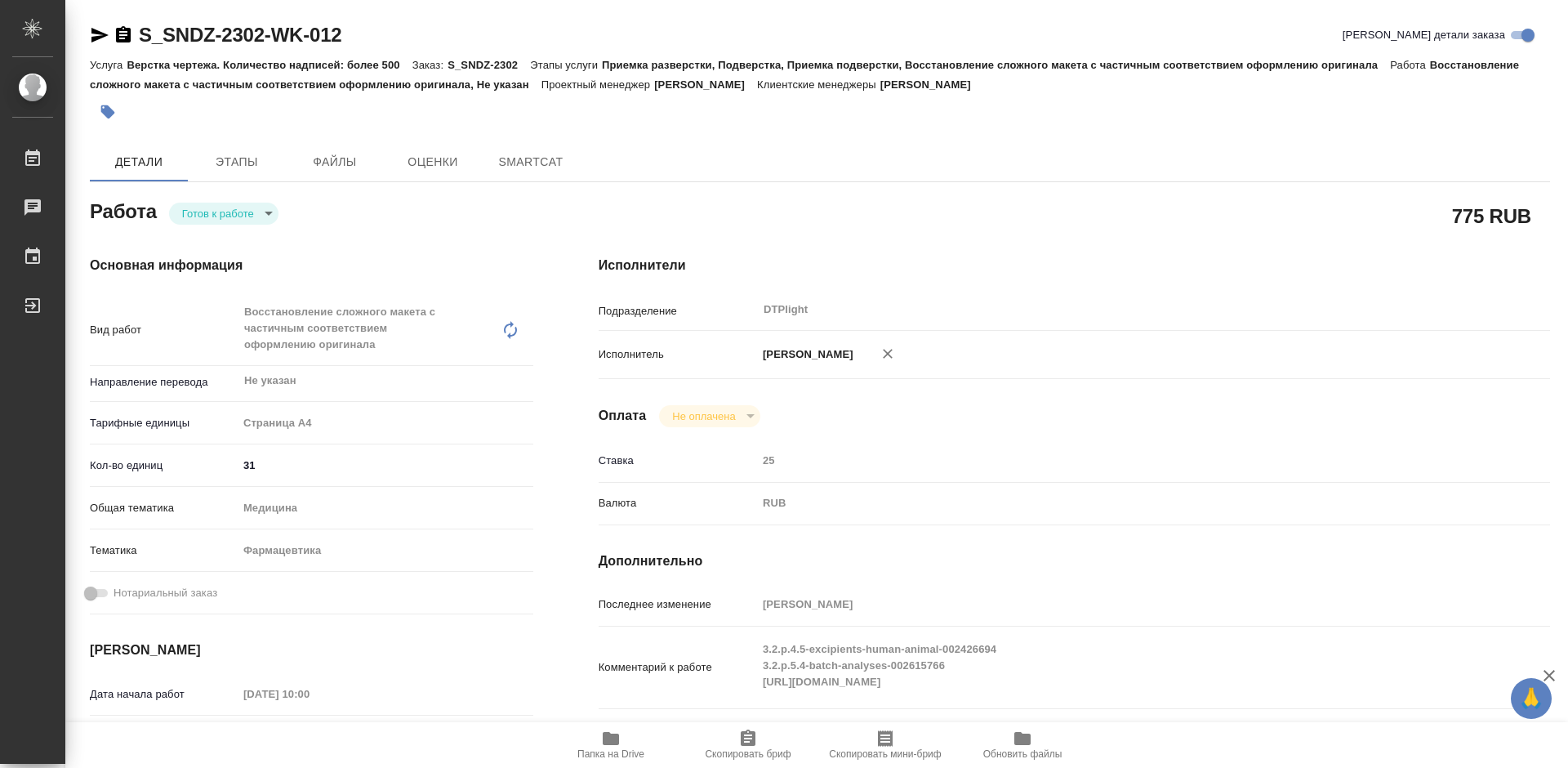
type textarea "x"
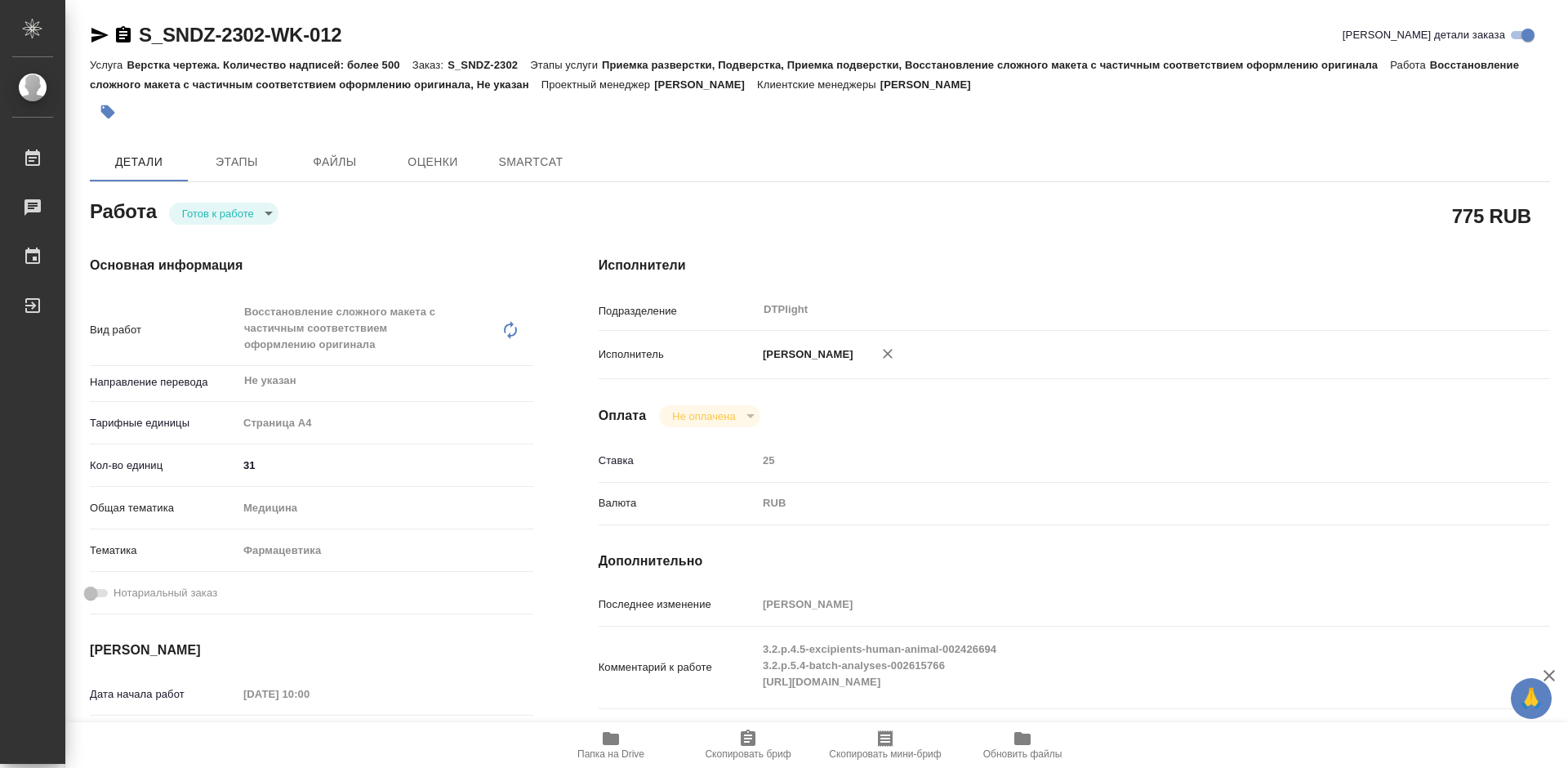
type textarea "x"
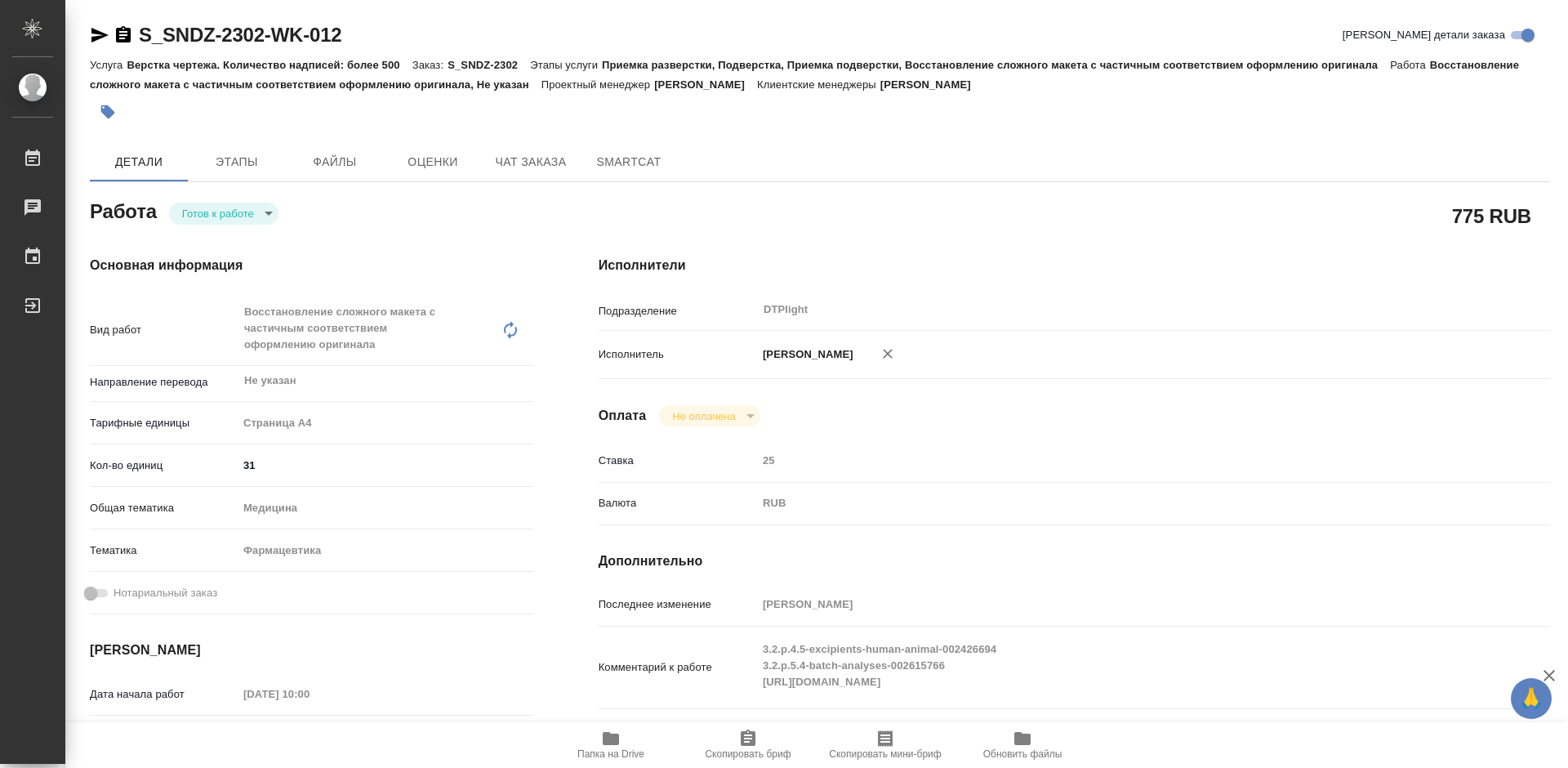
type textarea "x"
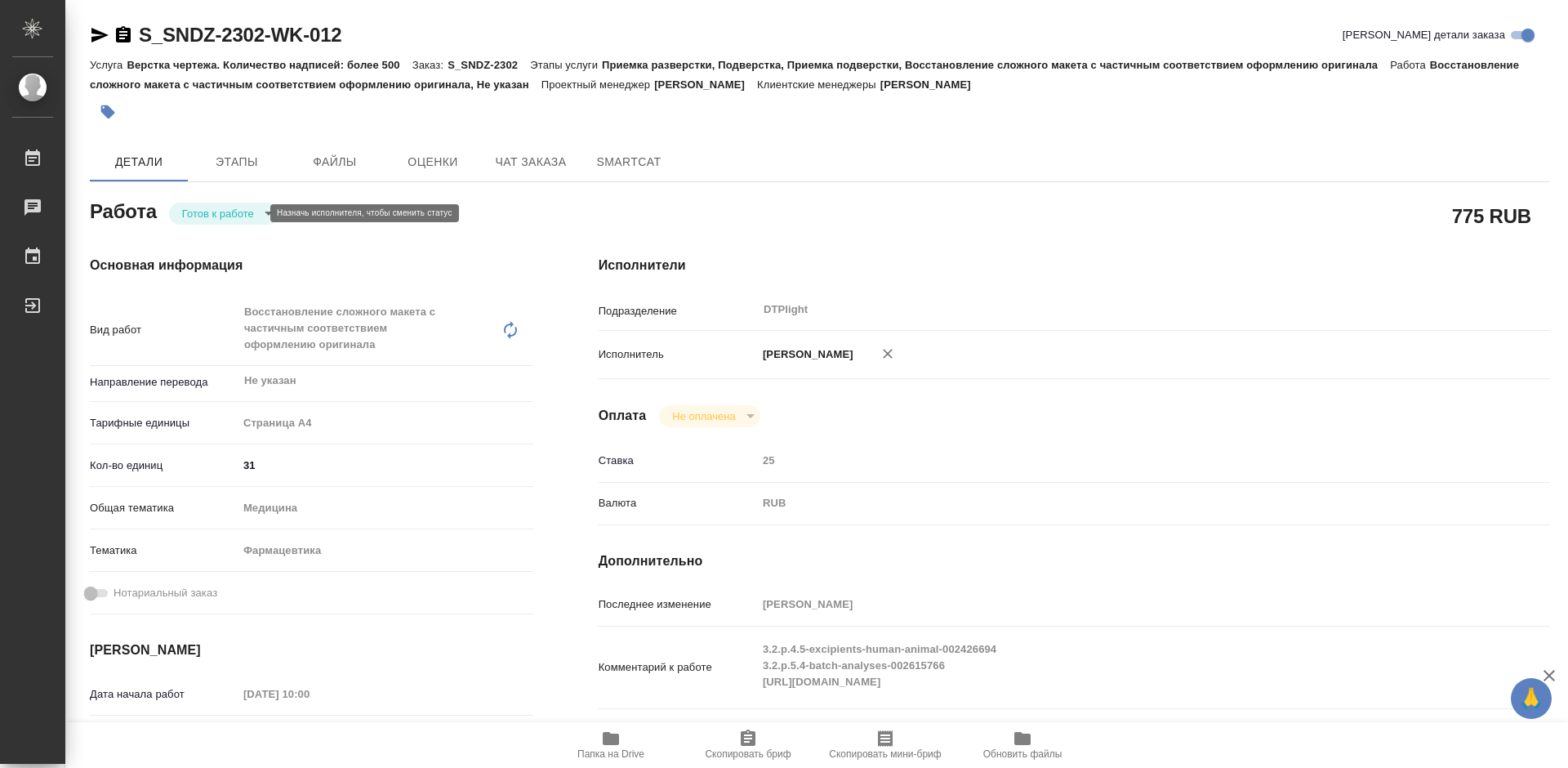
type textarea "x"
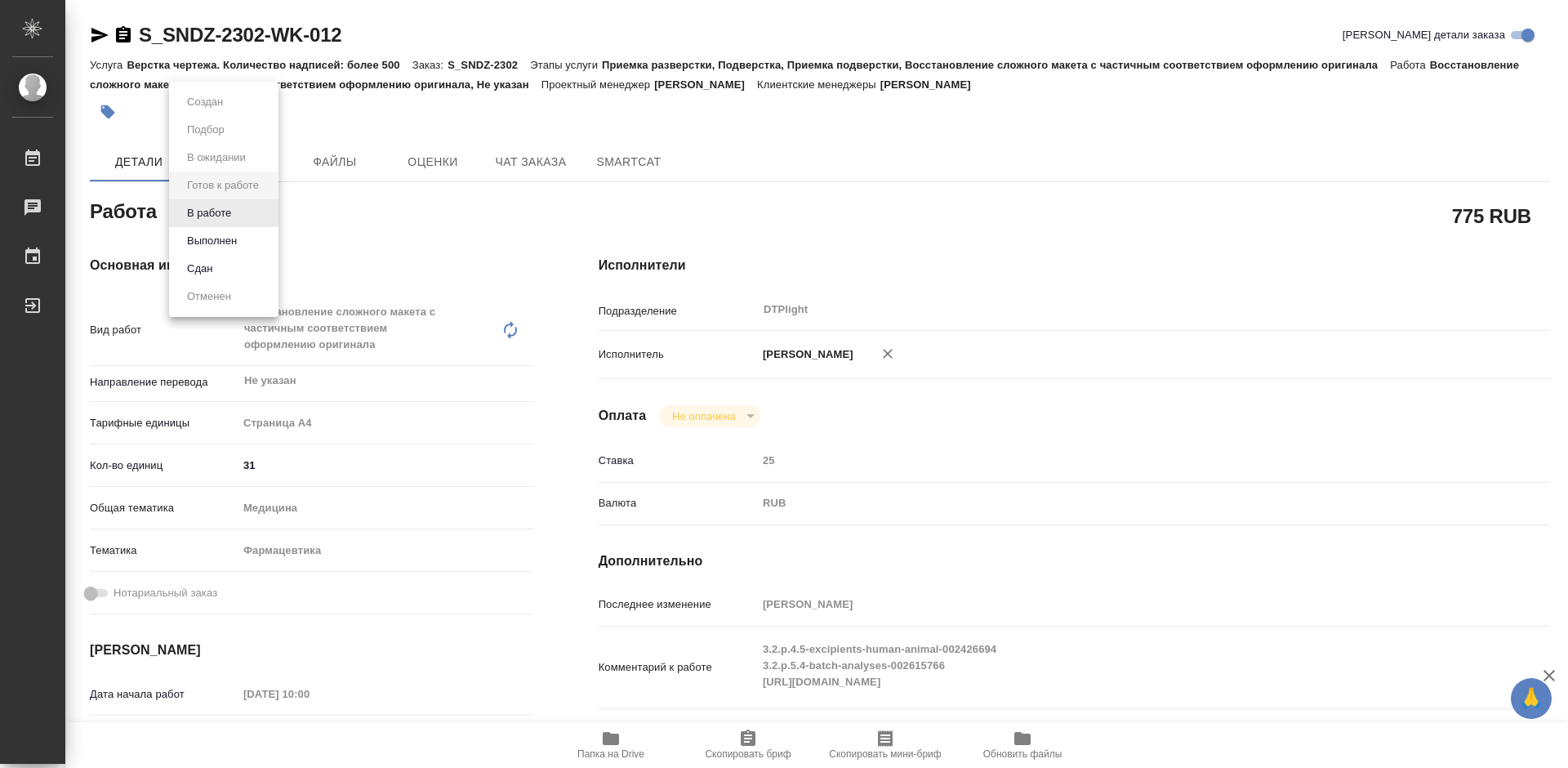
click at [224, 214] on body "🙏 .cls-1 fill:#fff; AWATERA [PERSON_NAME] Чаты График Выйти S_SNDZ-2302-WK-012 …" at bounding box center [784, 384] width 1568 height 768
click at [235, 218] on button "В работе" at bounding box center [210, 213] width 54 height 18
type textarea "x"
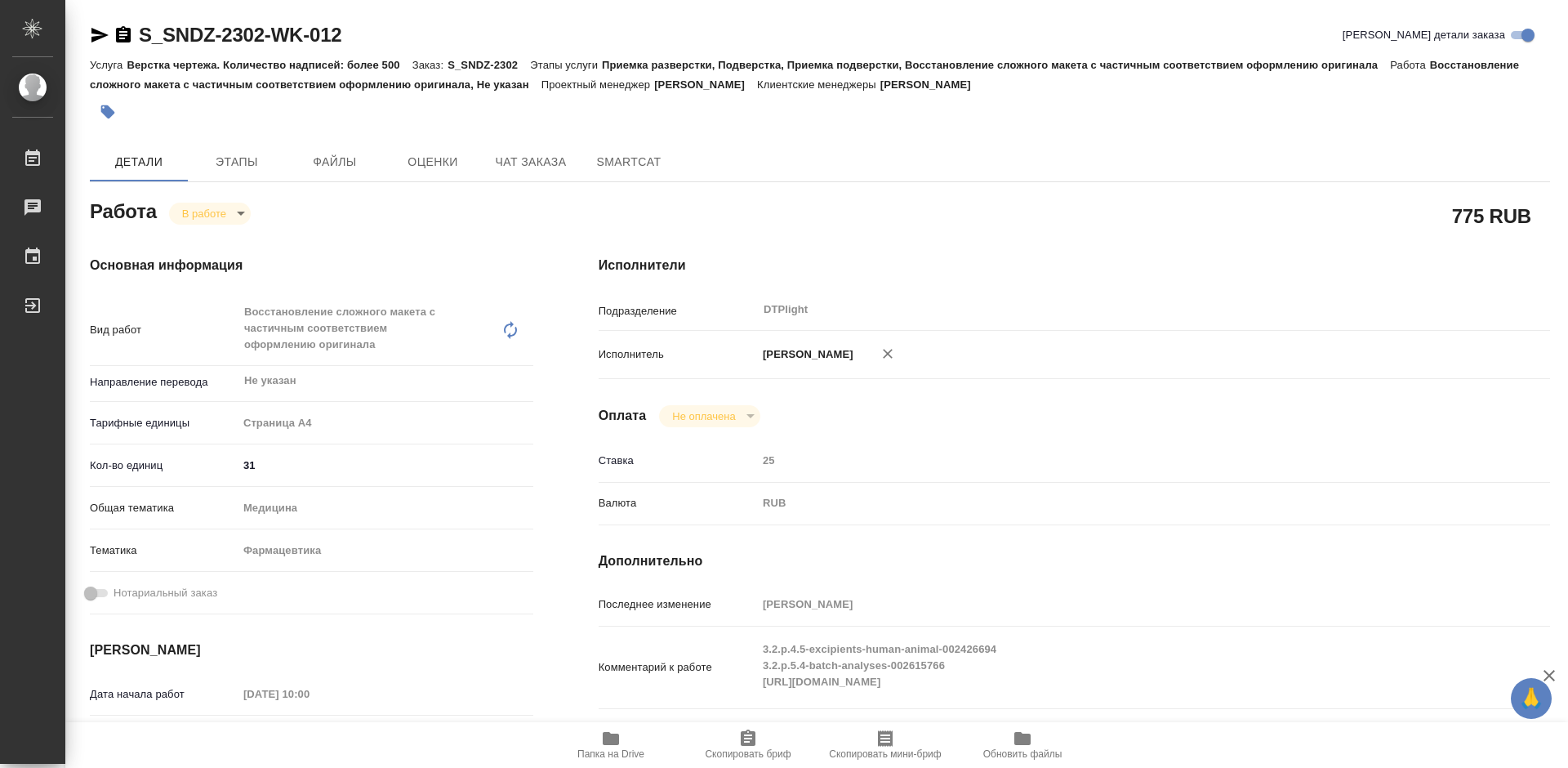
type textarea "x"
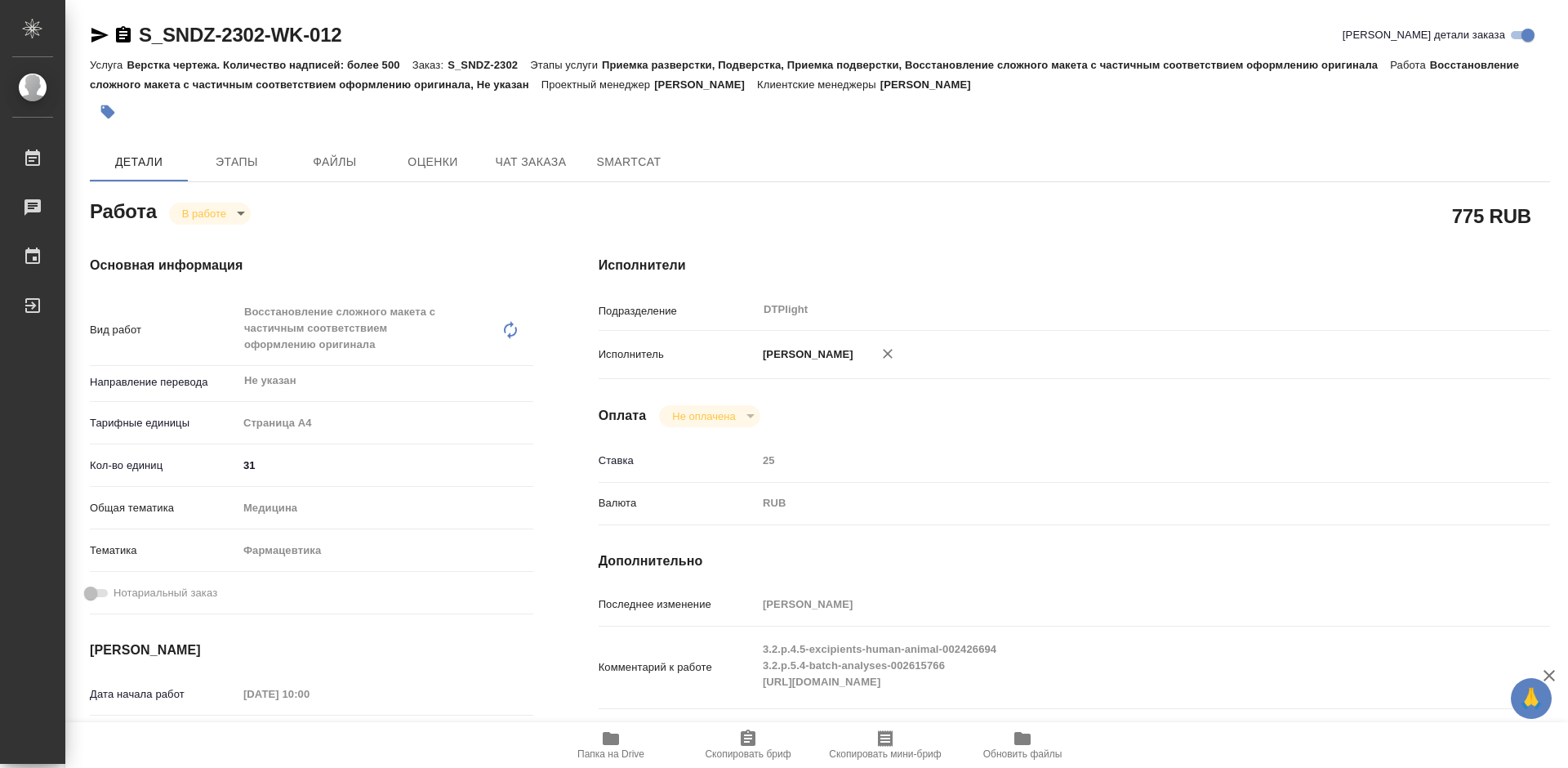
type textarea "x"
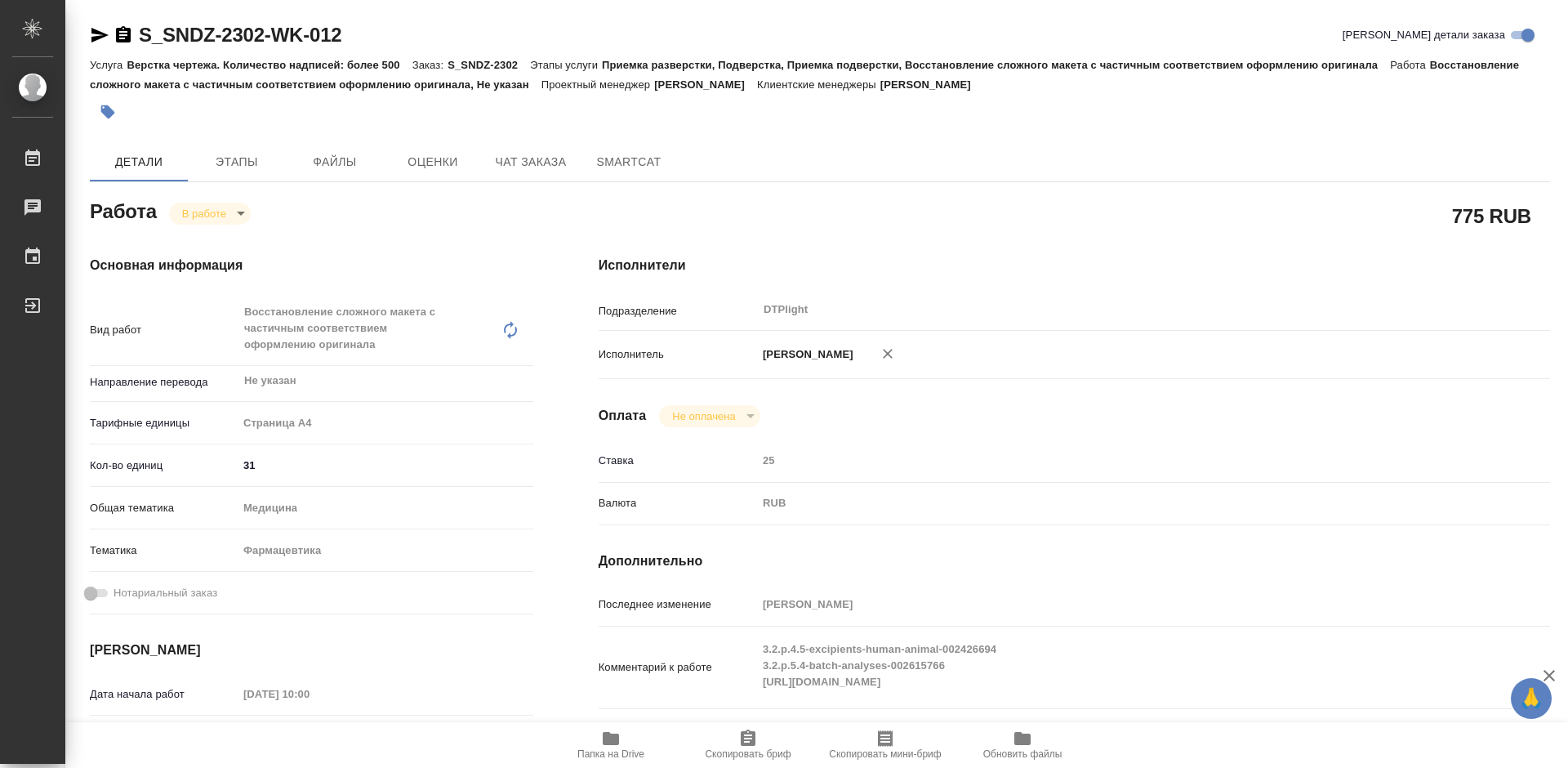
type textarea "x"
click at [608, 749] on span "Папка на Drive" at bounding box center [611, 754] width 67 height 12
drag, startPoint x: 366, startPoint y: 34, endPoint x: 138, endPoint y: 42, distance: 228.1
click at [138, 42] on div "S_SNDZ-2302-WK-012 [PERSON_NAME] детали заказа" at bounding box center [819, 34] width 1461 height 26
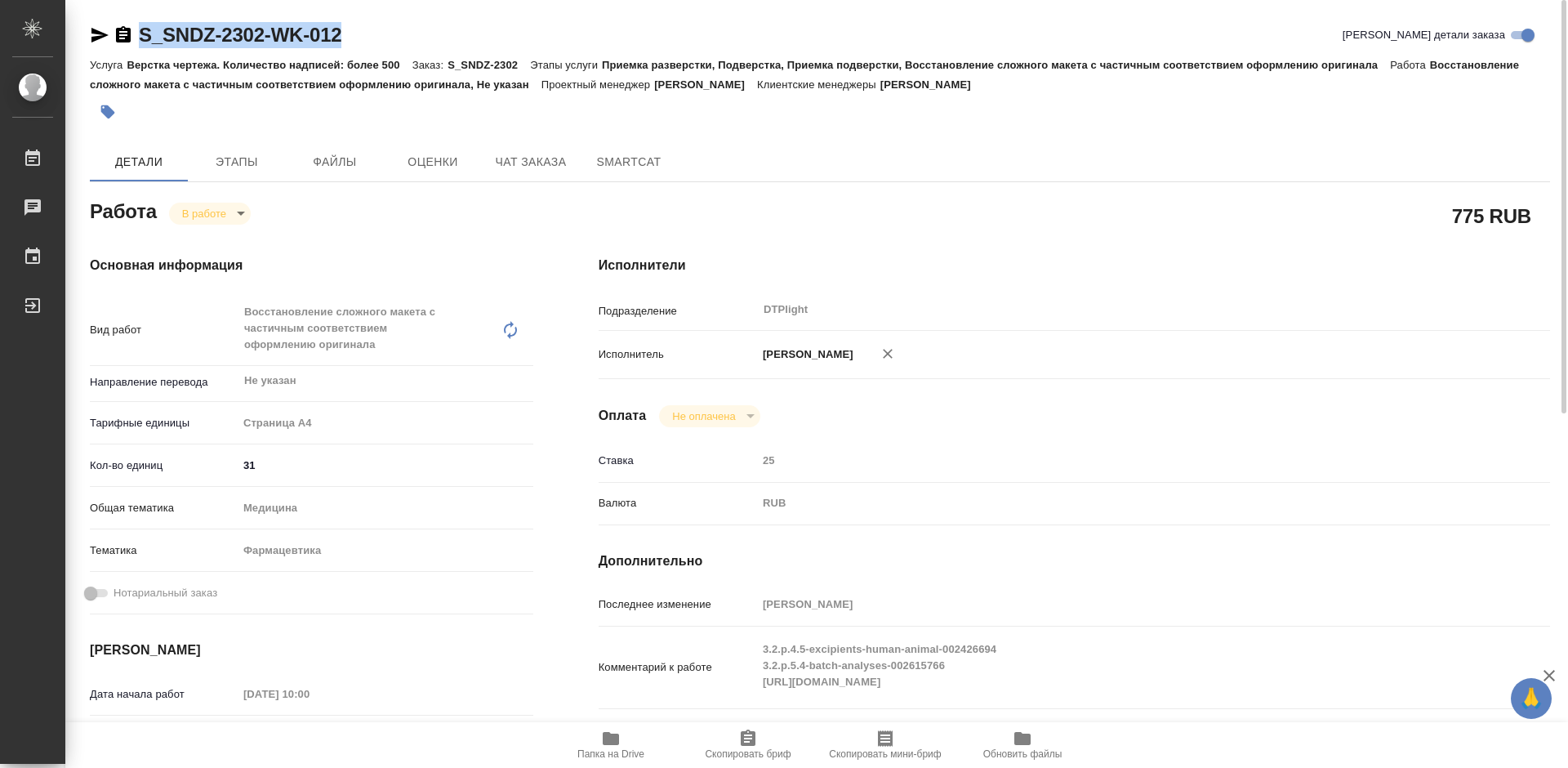
copy link "S_SNDZ-2302-WK-012"
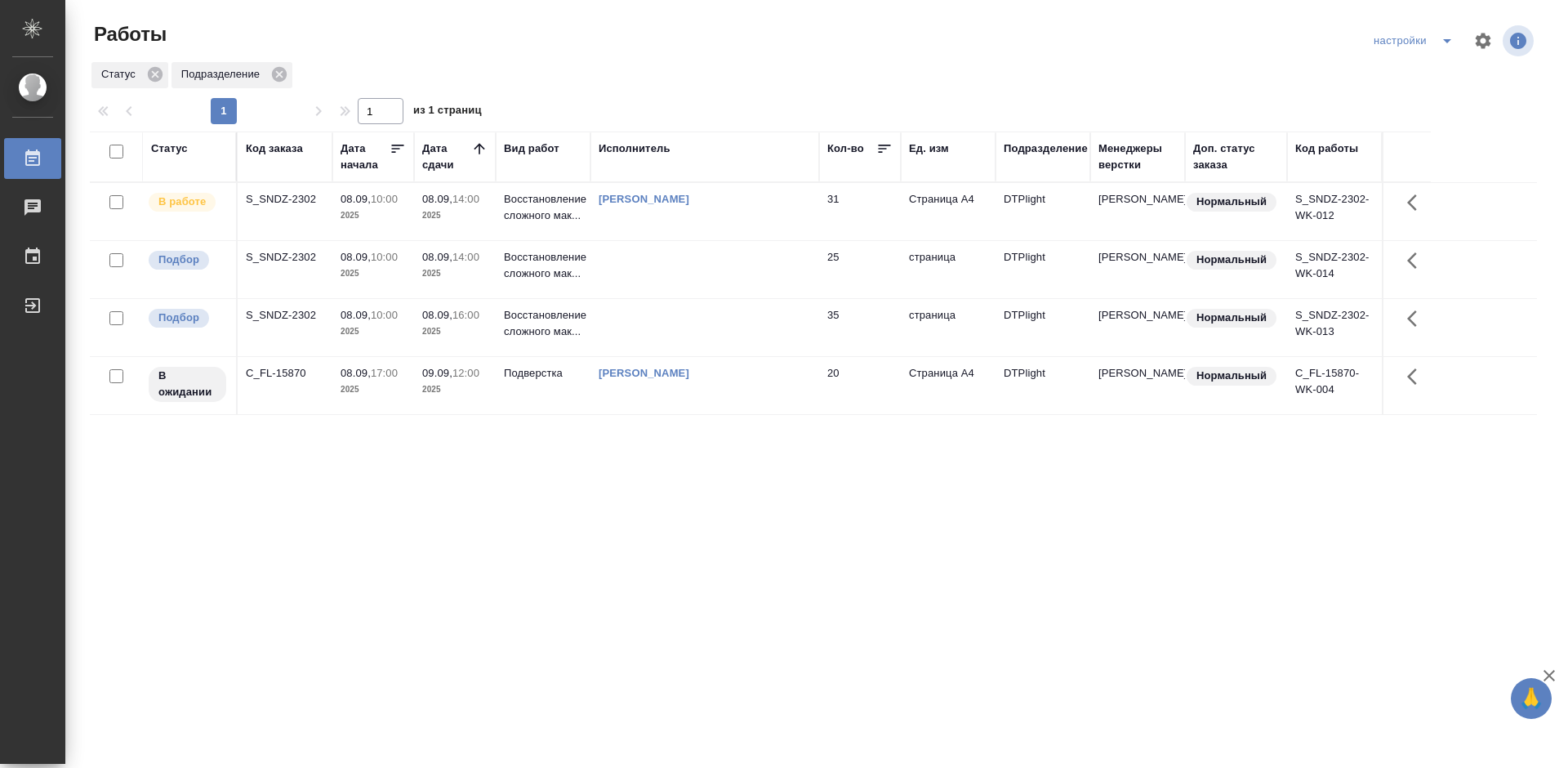
click at [929, 541] on div "Статус Код заказа Дата начала Дата сдачи Вид работ Исполнитель Кол-во Ед. изм П…" at bounding box center [813, 426] width 1447 height 588
